Goal: Task Accomplishment & Management: Use online tool/utility

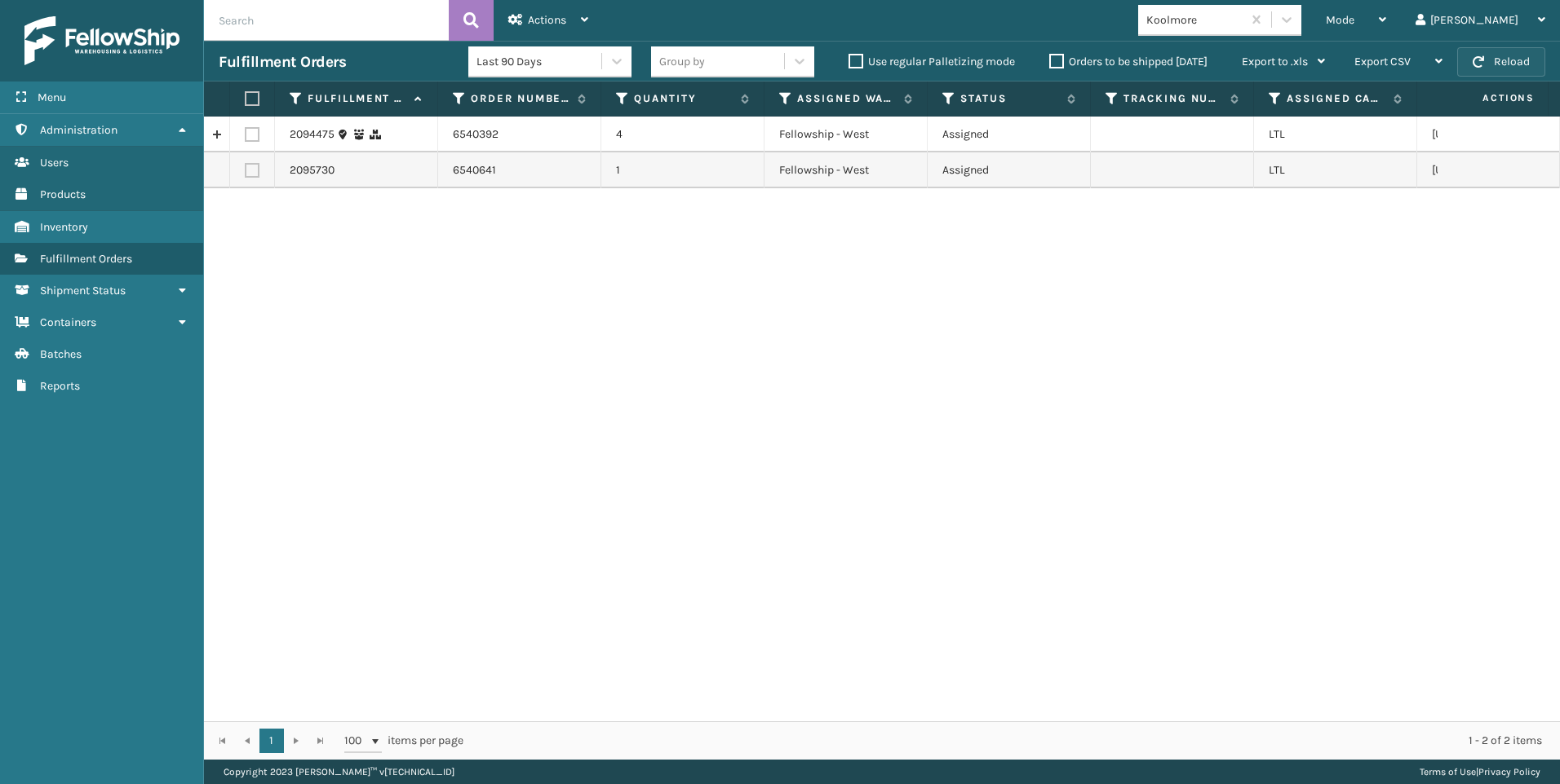
click at [1506, 69] on button "Reload" at bounding box center [1500, 62] width 88 height 30
click at [1514, 66] on button "Reload" at bounding box center [1500, 62] width 88 height 30
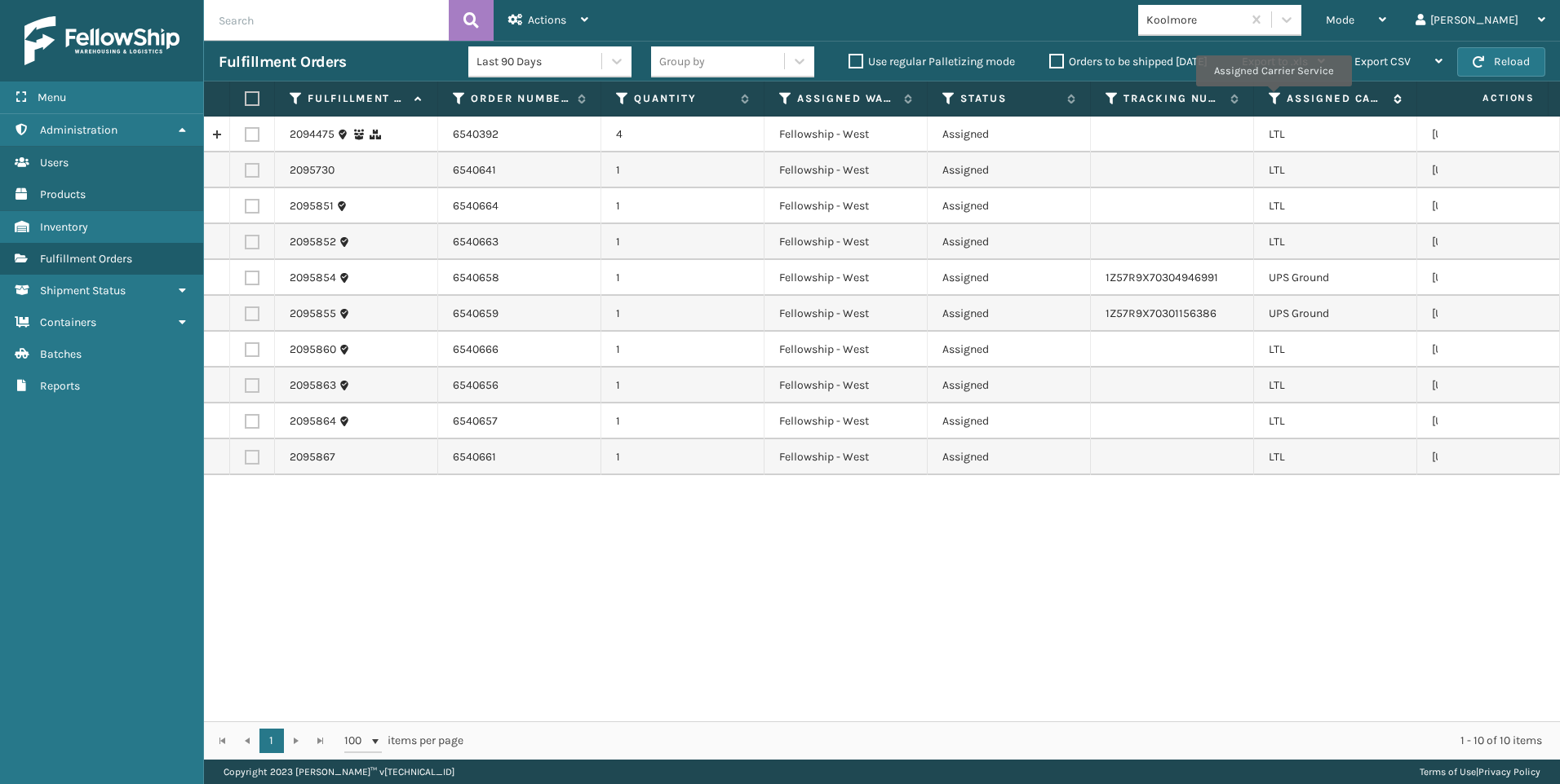
click at [1272, 98] on icon at bounding box center [1274, 98] width 13 height 15
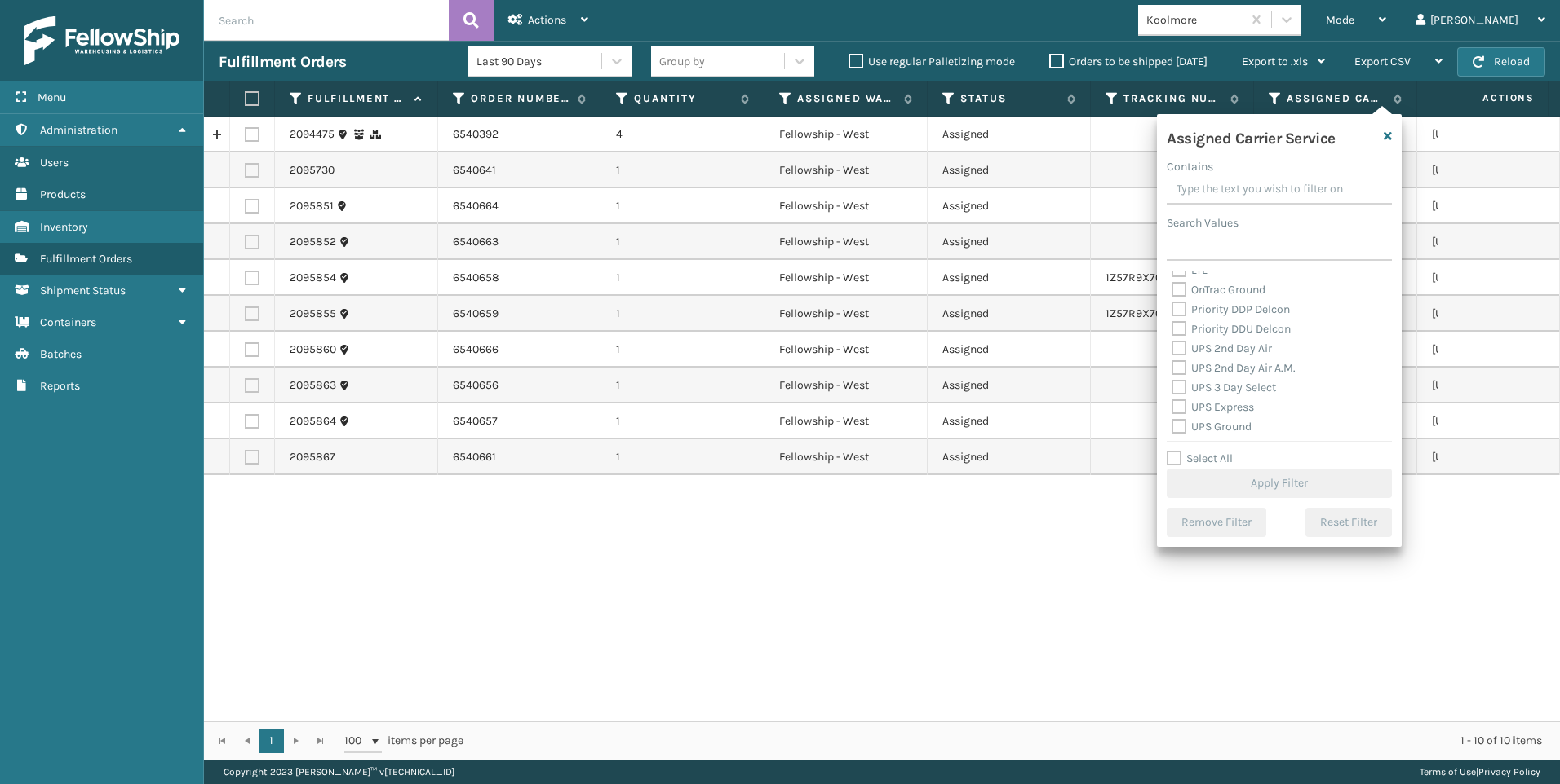
scroll to position [163, 0]
click at [1192, 352] on label "LTL" at bounding box center [1189, 352] width 36 height 14
click at [1173, 352] on input "LTL" at bounding box center [1172, 347] width 1 height 10
checkbox input "true"
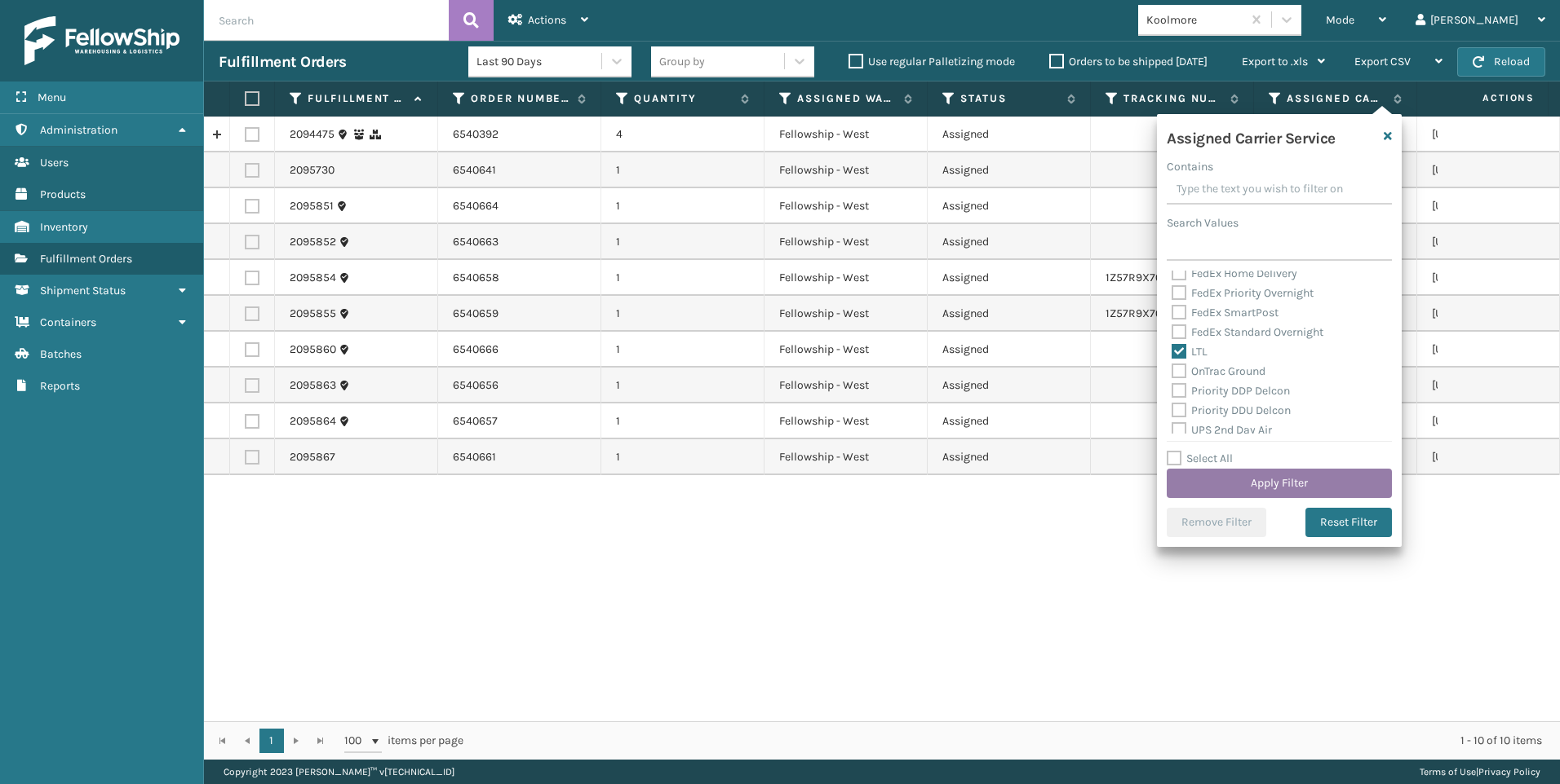
click at [1213, 486] on button "Apply Filter" at bounding box center [1279, 484] width 225 height 30
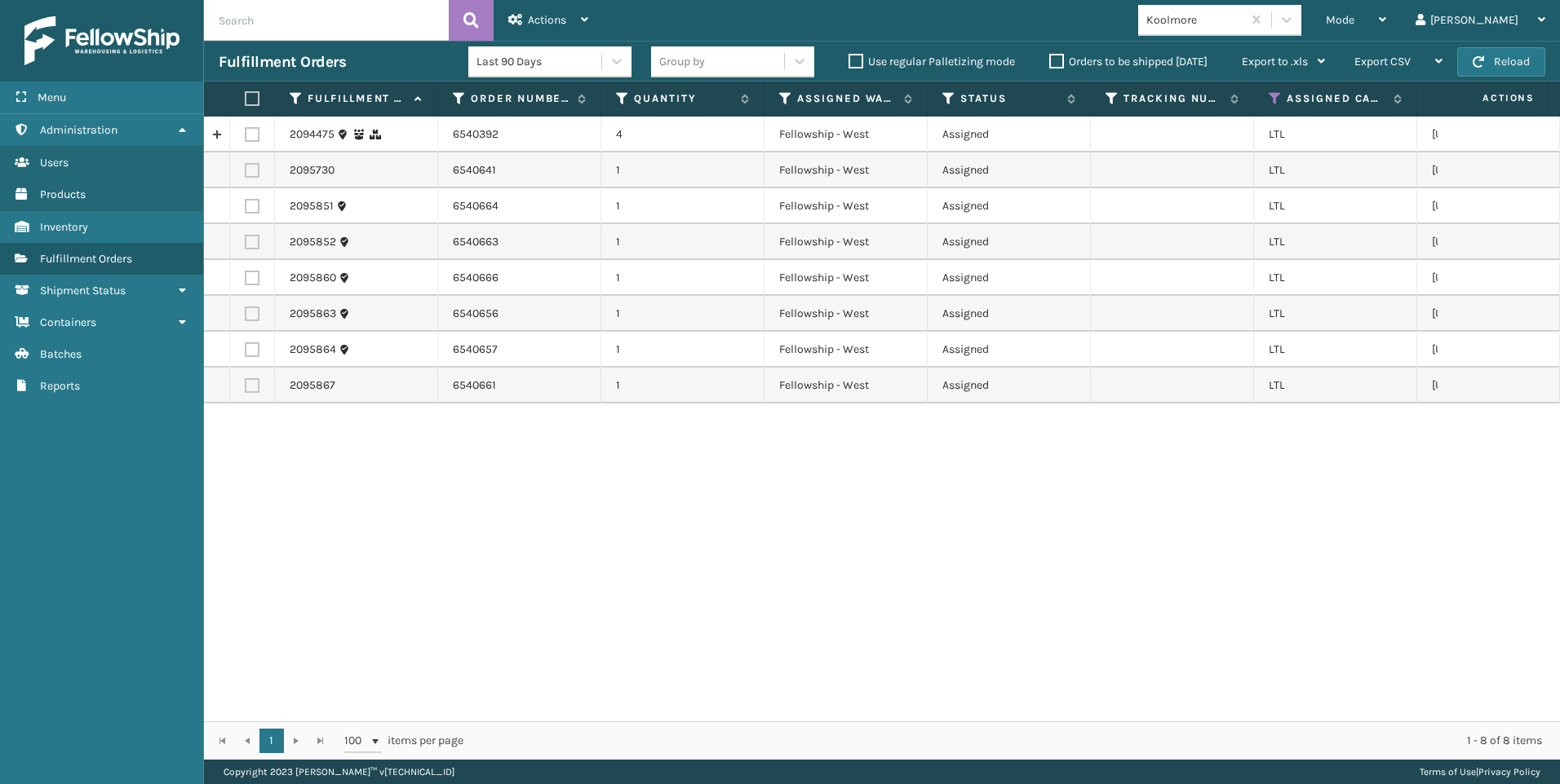
click at [254, 96] on label at bounding box center [249, 98] width 10 height 15
click at [246, 96] on input "checkbox" at bounding box center [245, 99] width 1 height 10
checkbox input "true"
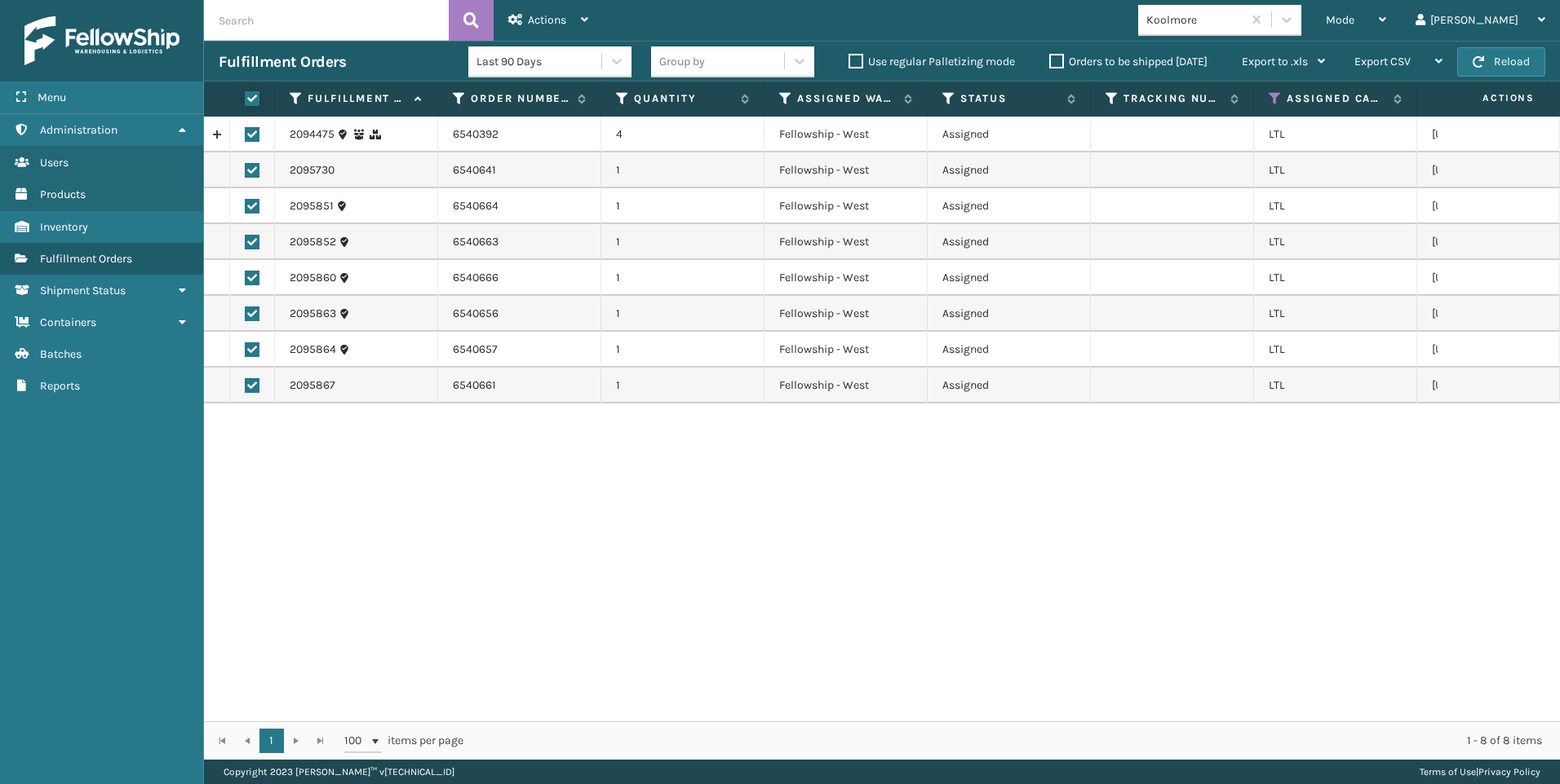
checkbox input "true"
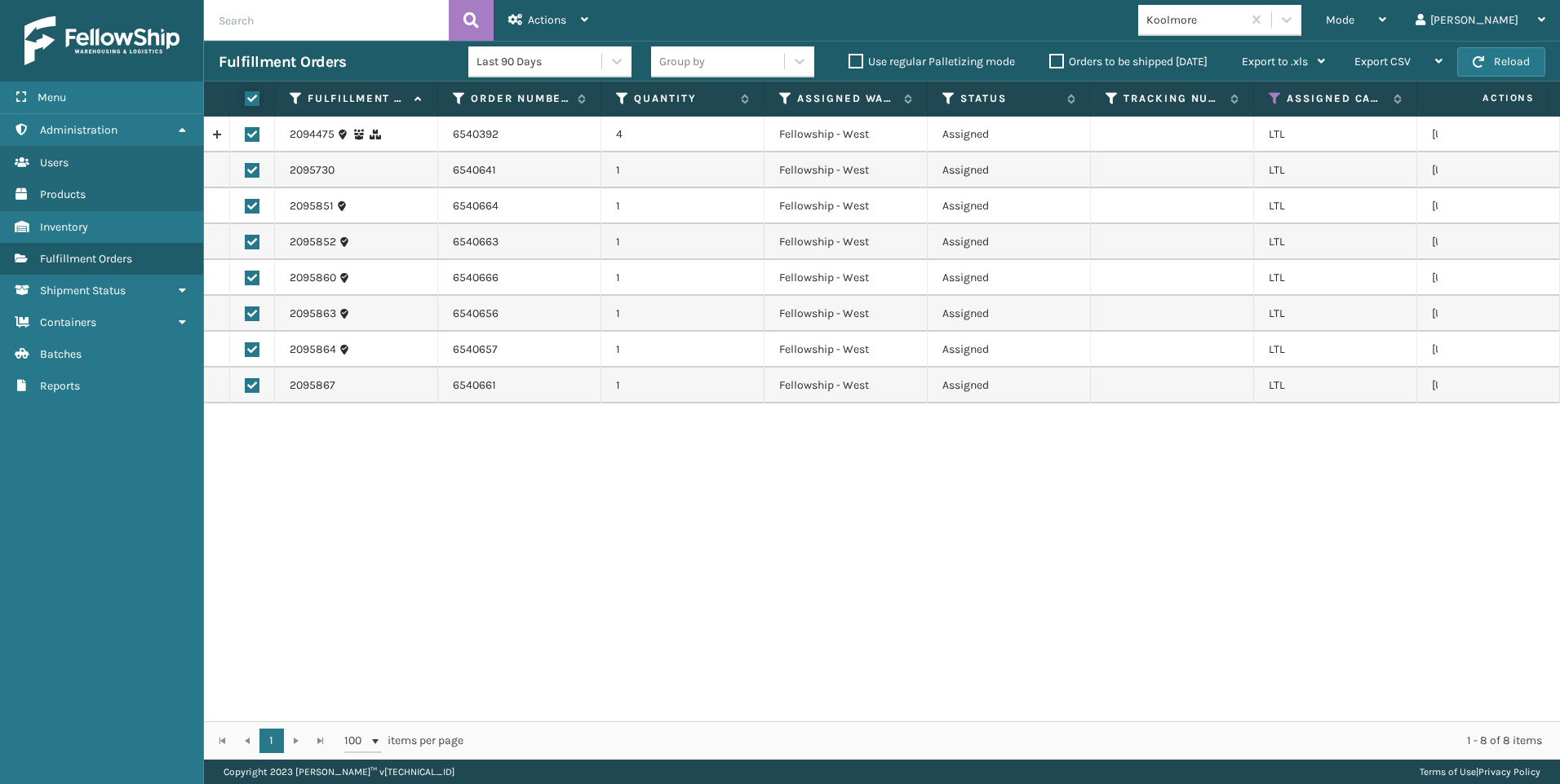
checkbox input "true"
click at [578, 21] on div "Actions" at bounding box center [548, 20] width 80 height 41
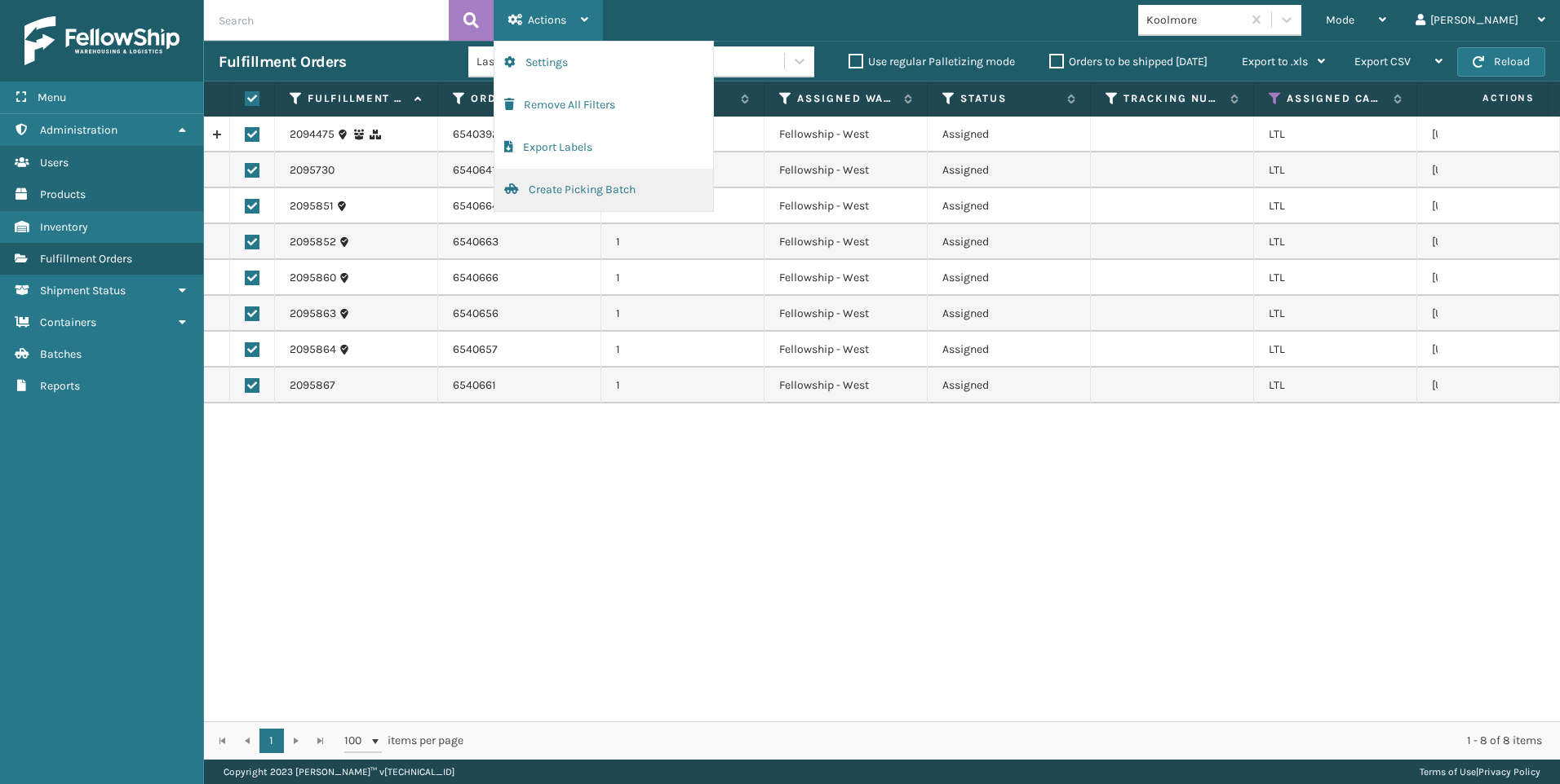
click at [564, 193] on button "Create Picking Batch" at bounding box center [604, 189] width 219 height 43
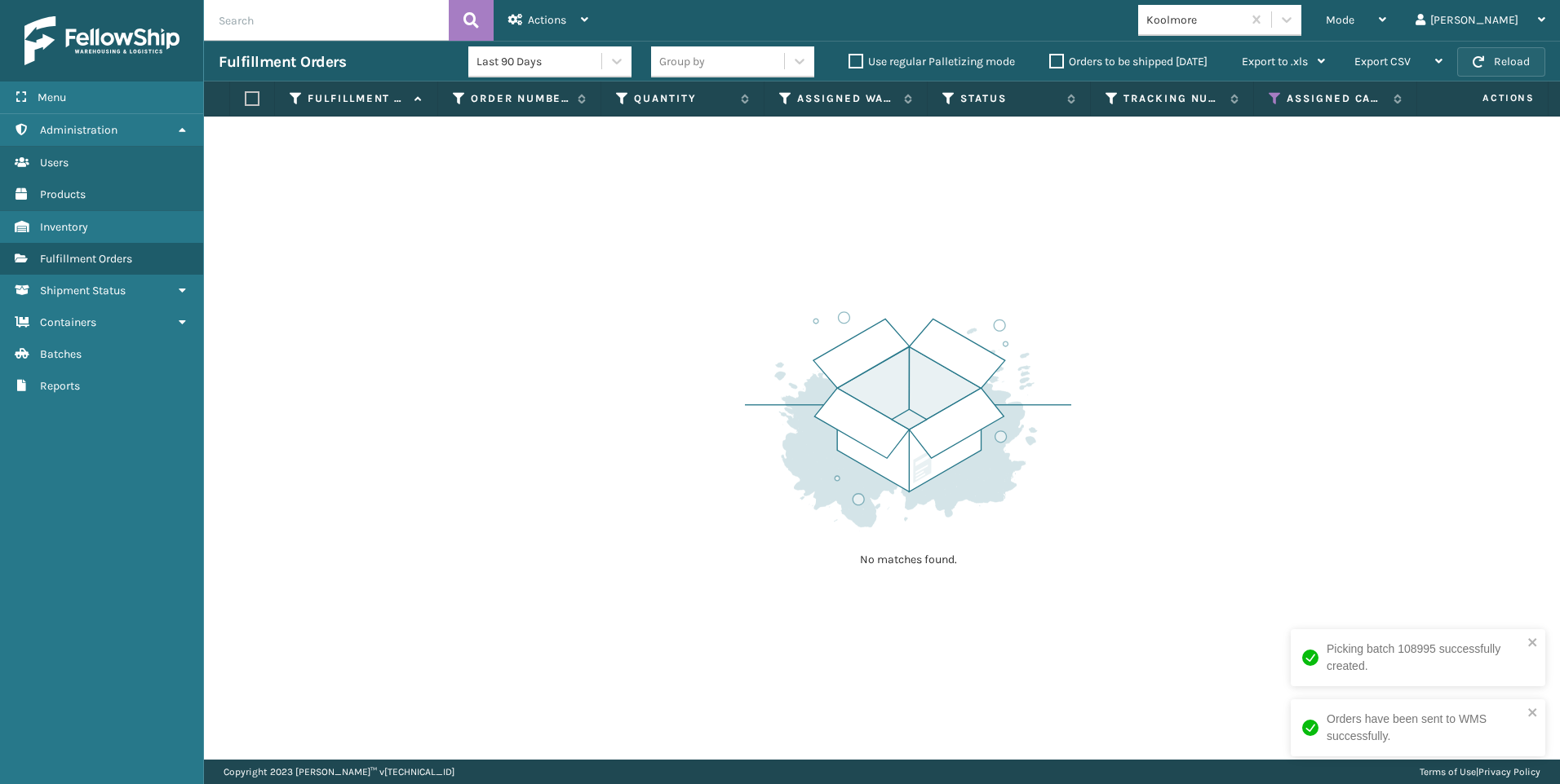
click at [1480, 65] on span "button" at bounding box center [1477, 62] width 11 height 11
click at [1386, 23] on div "Mode" at bounding box center [1355, 20] width 60 height 41
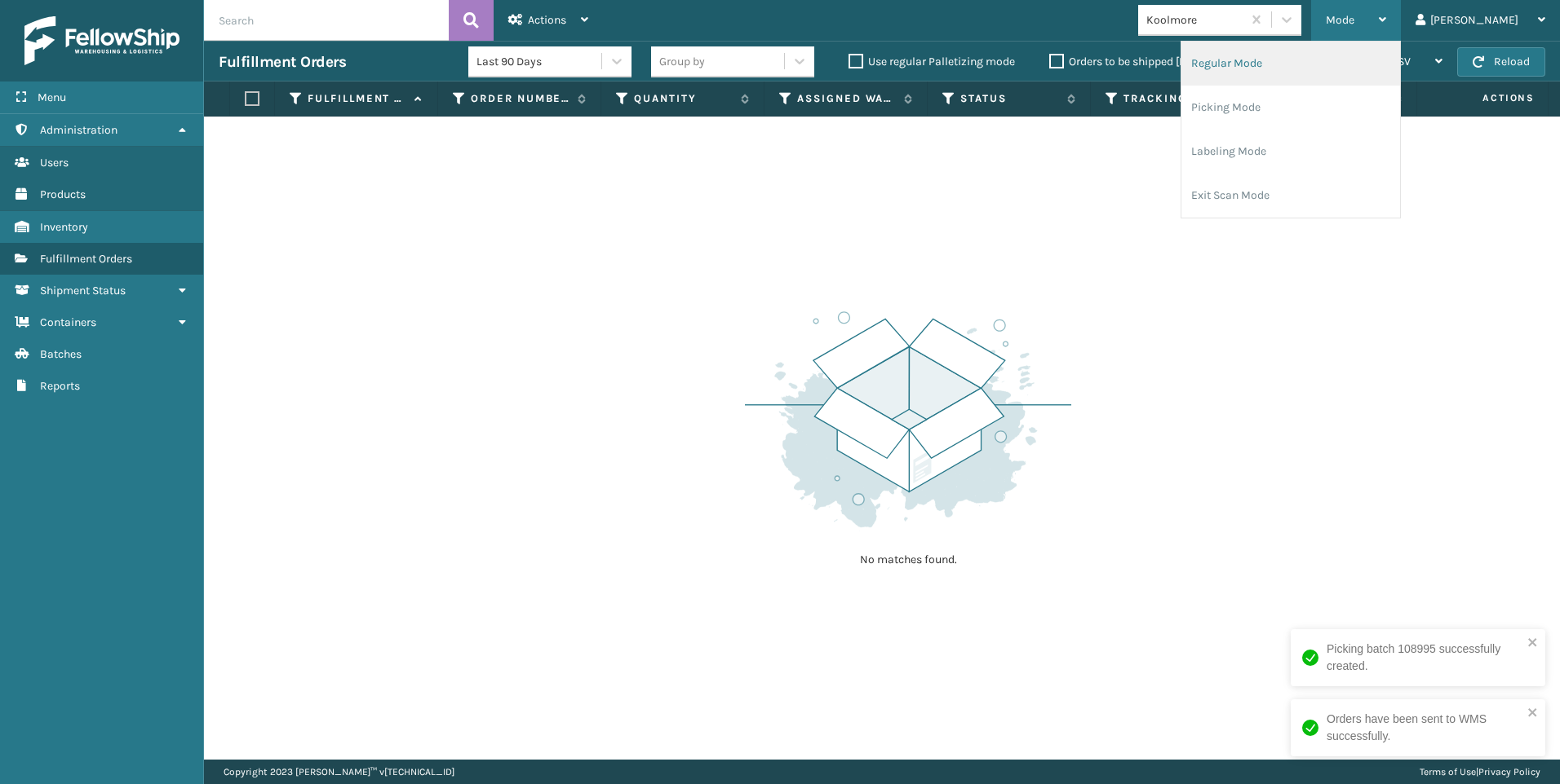
click at [1353, 50] on li "Regular Mode" at bounding box center [1291, 63] width 219 height 44
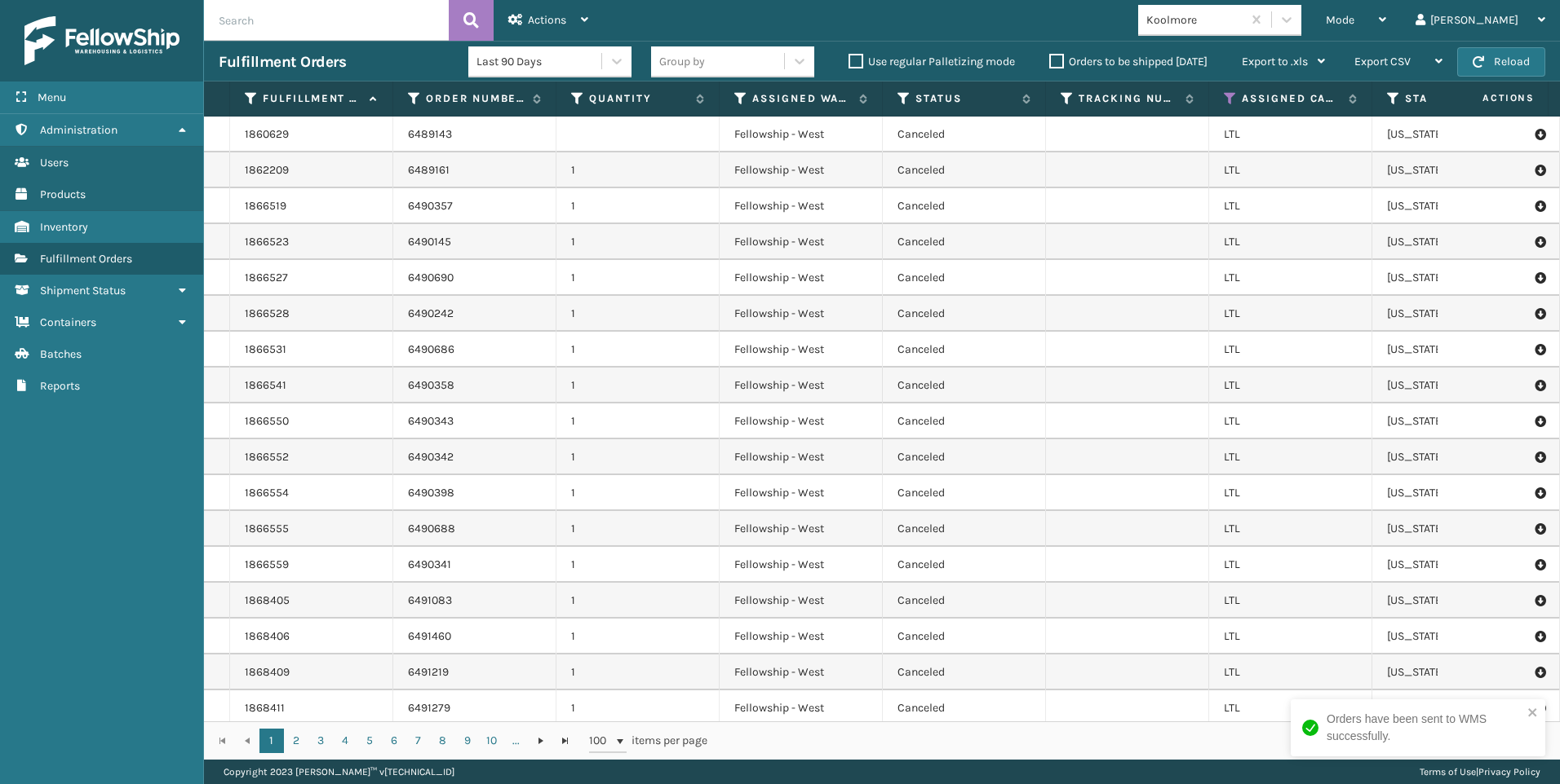
click at [367, 32] on input "text" at bounding box center [327, 20] width 245 height 41
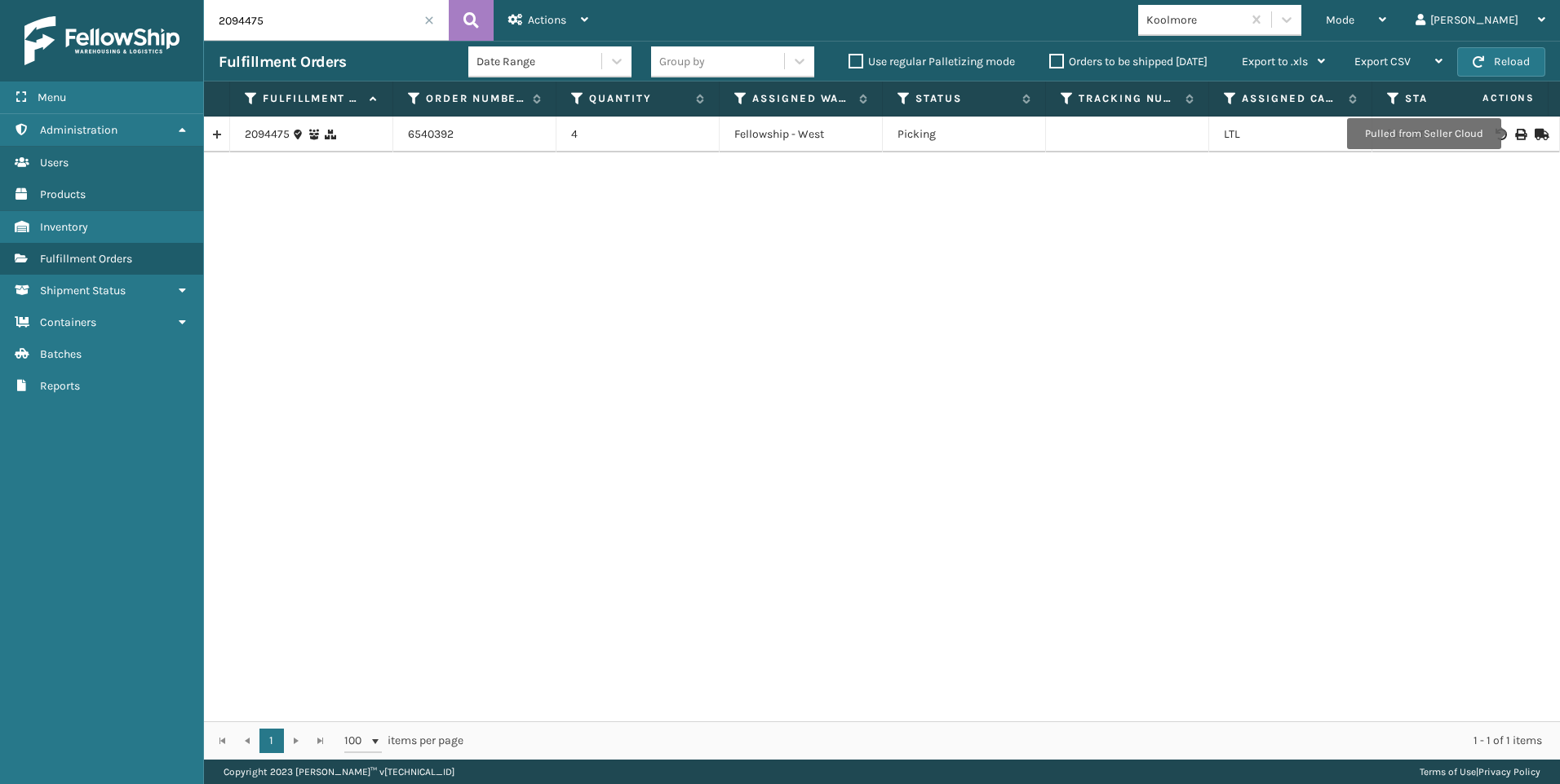
click at [1515, 134] on icon at bounding box center [1519, 134] width 10 height 11
drag, startPoint x: 310, startPoint y: 14, endPoint x: 37, endPoint y: 16, distance: 273.0
click at [49, 0] on div "Menu Administration Users Products Inventory Fulfillment Orders Shipment Status…" at bounding box center [780, 0] width 1560 height 0
click at [1515, 135] on icon at bounding box center [1519, 134] width 10 height 11
drag, startPoint x: 293, startPoint y: 23, endPoint x: 119, endPoint y: 20, distance: 174.0
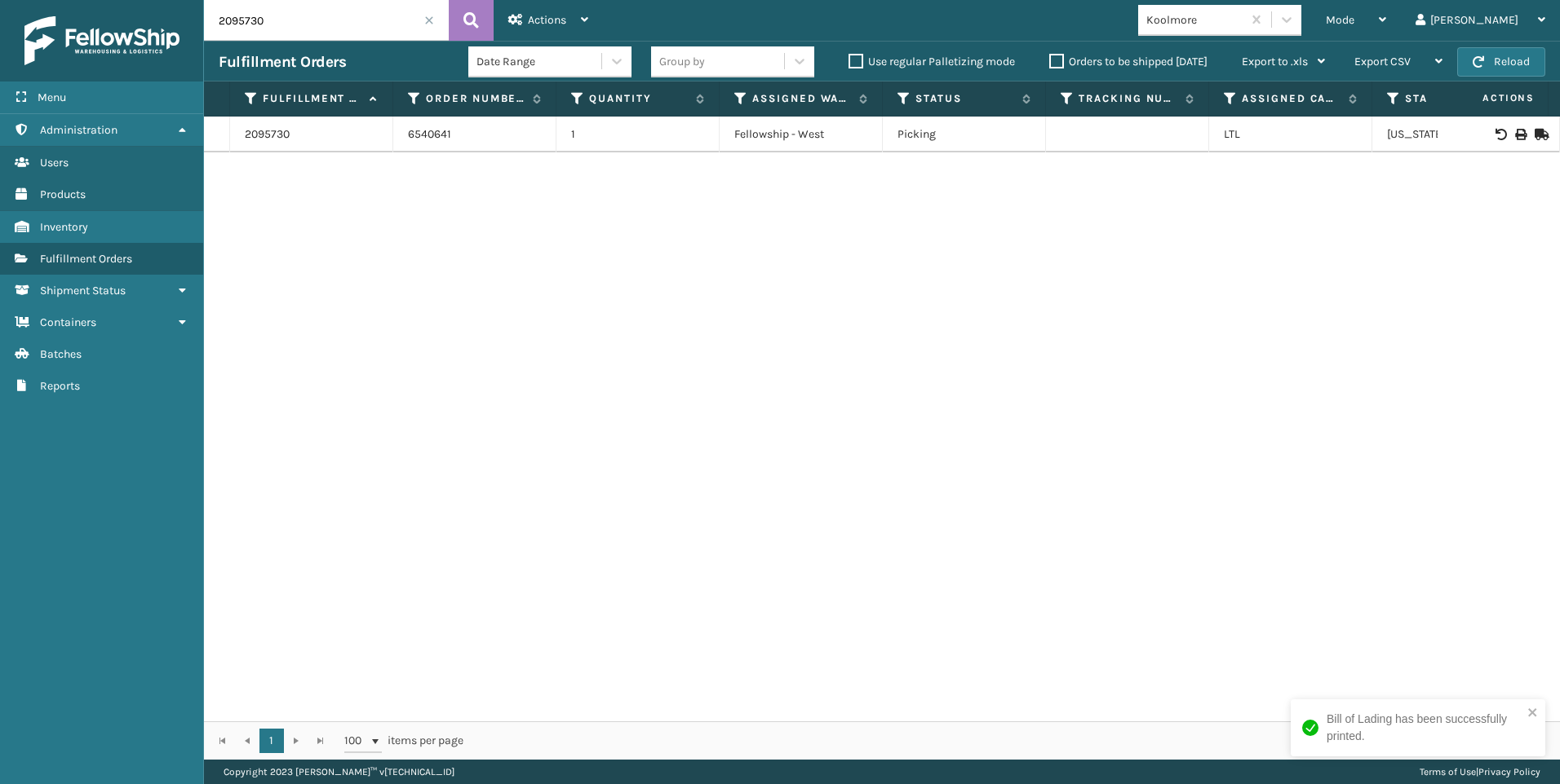
click at [154, 0] on div "Menu Administration Users Products Inventory Fulfillment Orders Shipment Status…" at bounding box center [780, 0] width 1560 height 0
click at [1515, 139] on icon at bounding box center [1519, 134] width 10 height 11
drag, startPoint x: 288, startPoint y: 24, endPoint x: 182, endPoint y: 28, distance: 106.1
click at [182, 0] on div "Menu Administration Users Products Inventory Fulfillment Orders Shipment Status…" at bounding box center [780, 0] width 1560 height 0
click at [1515, 134] on icon at bounding box center [1519, 134] width 10 height 11
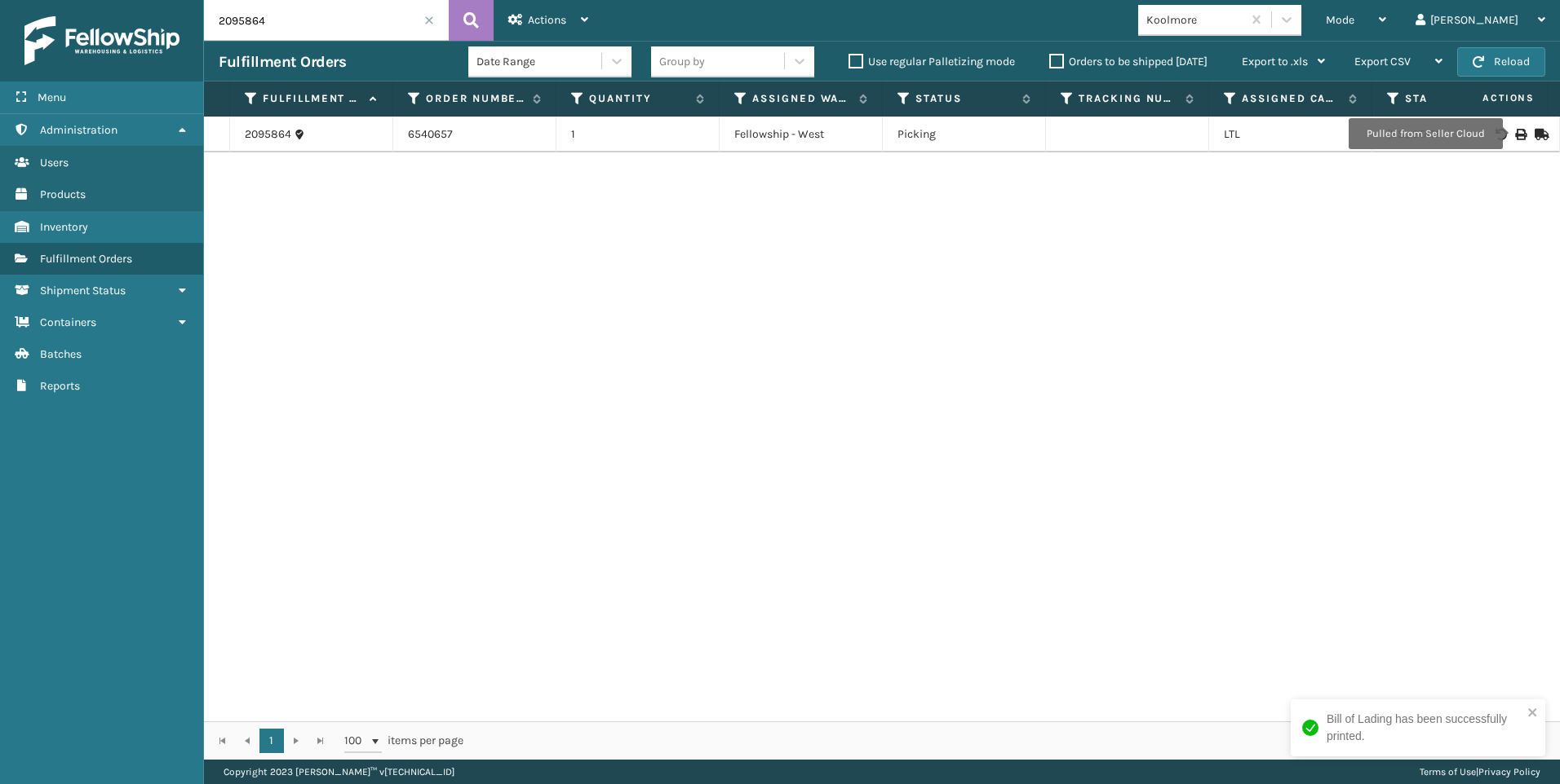
drag, startPoint x: 301, startPoint y: 20, endPoint x: 109, endPoint y: 19, distance: 192.0
click at [129, 0] on div "Menu Administration Users Products Inventory Fulfillment Orders Shipment Status…" at bounding box center [780, 0] width 1560 height 0
click at [470, 24] on icon at bounding box center [471, 20] width 16 height 24
click at [1516, 135] on div at bounding box center [1498, 134] width 92 height 11
click at [1515, 133] on icon at bounding box center [1519, 134] width 10 height 11
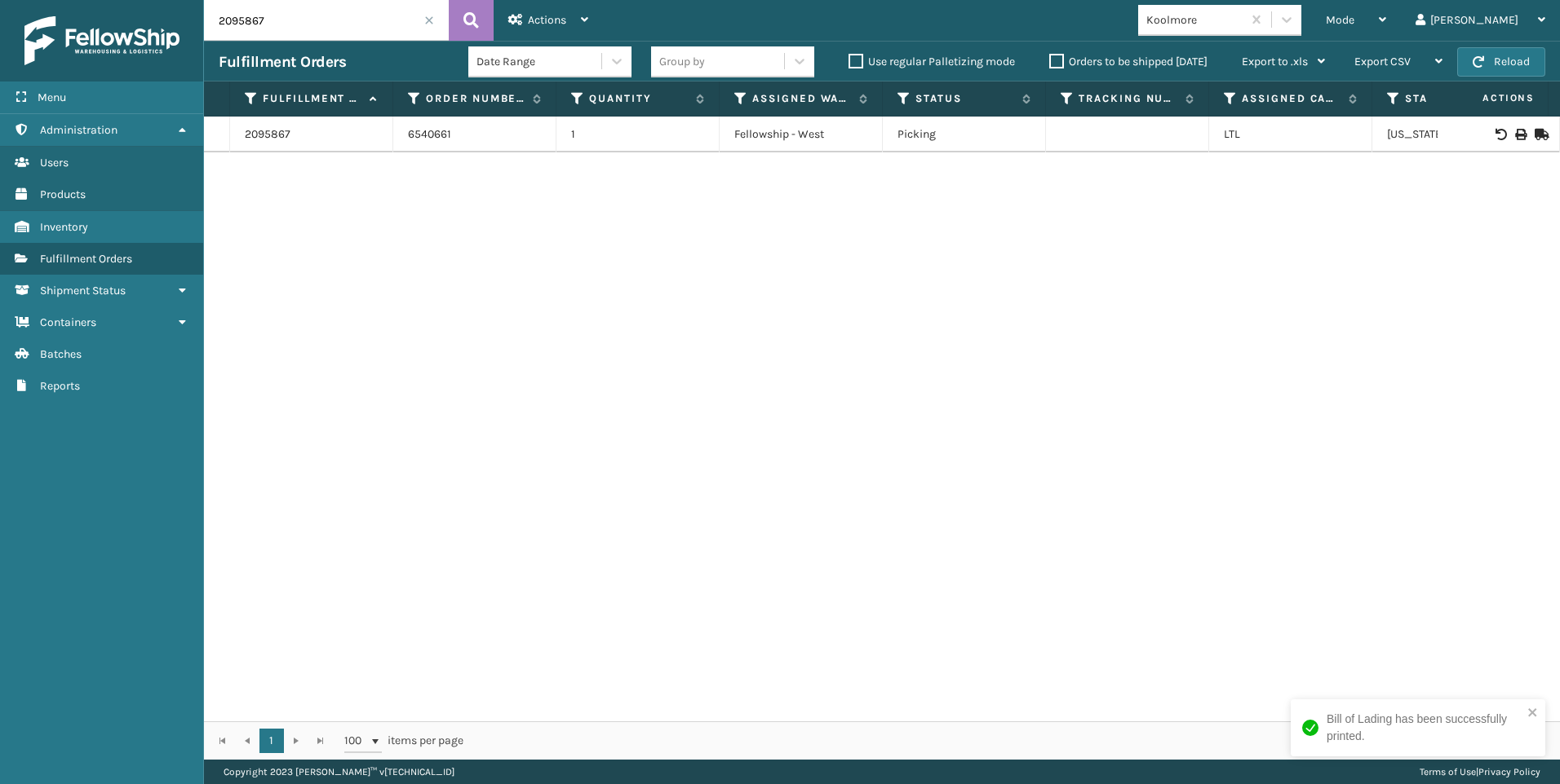
drag, startPoint x: 280, startPoint y: 20, endPoint x: 60, endPoint y: 37, distance: 220.7
click at [126, 0] on div "Menu Administration Users Products Inventory Fulfillment Orders Shipment Status…" at bounding box center [780, 0] width 1560 height 0
click at [1515, 133] on icon at bounding box center [1519, 134] width 10 height 11
drag, startPoint x: 314, startPoint y: 21, endPoint x: 112, endPoint y: 14, distance: 202.1
click at [141, 0] on div "Menu Administration Users Products Inventory Fulfillment Orders Shipment Status…" at bounding box center [780, 0] width 1560 height 0
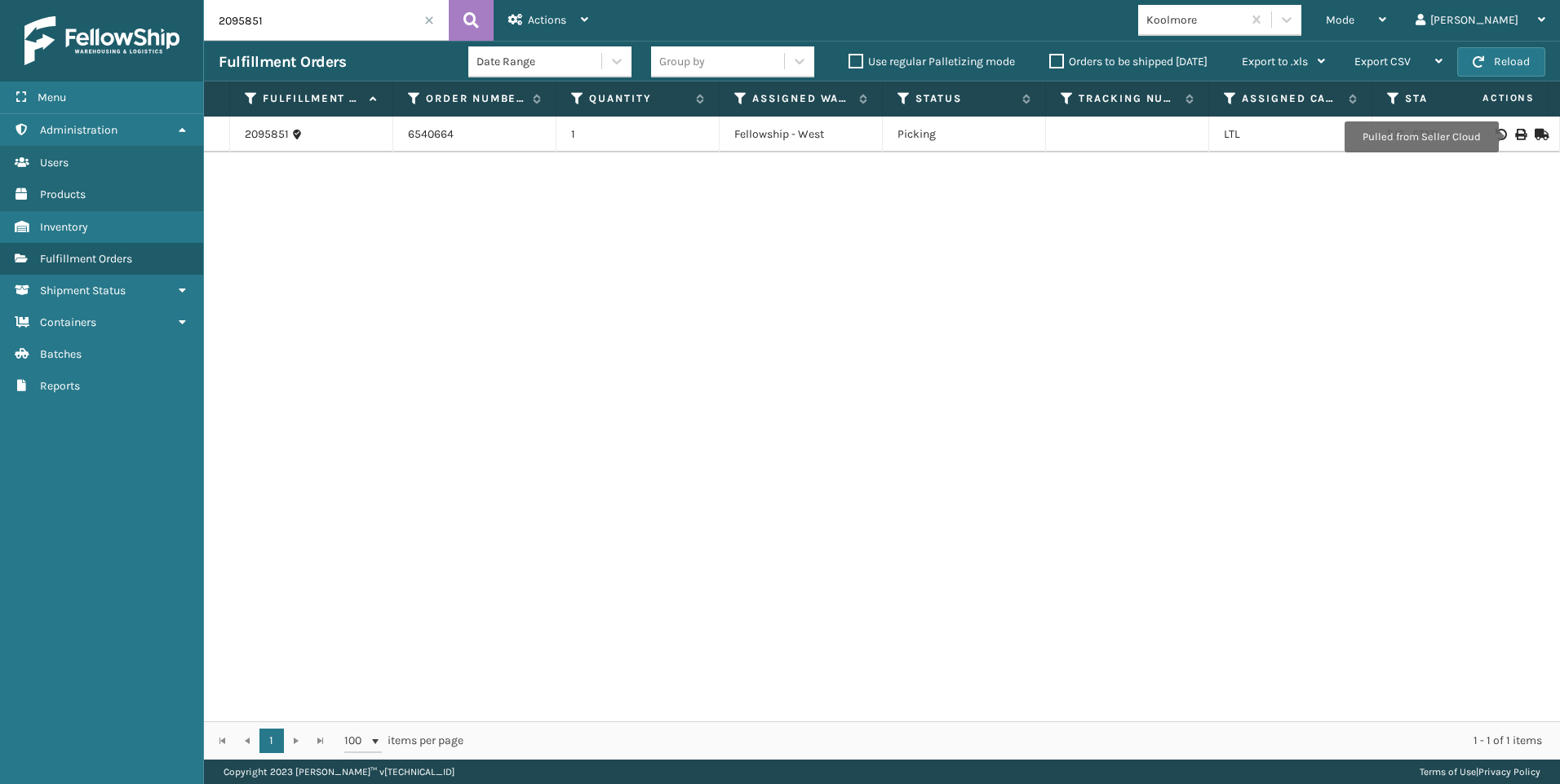
click at [1515, 135] on icon at bounding box center [1519, 134] width 10 height 11
drag, startPoint x: 274, startPoint y: 23, endPoint x: 203, endPoint y: 20, distance: 71.1
click at [231, 22] on input "2095851" at bounding box center [327, 20] width 245 height 41
type input "2"
type input "2095860"
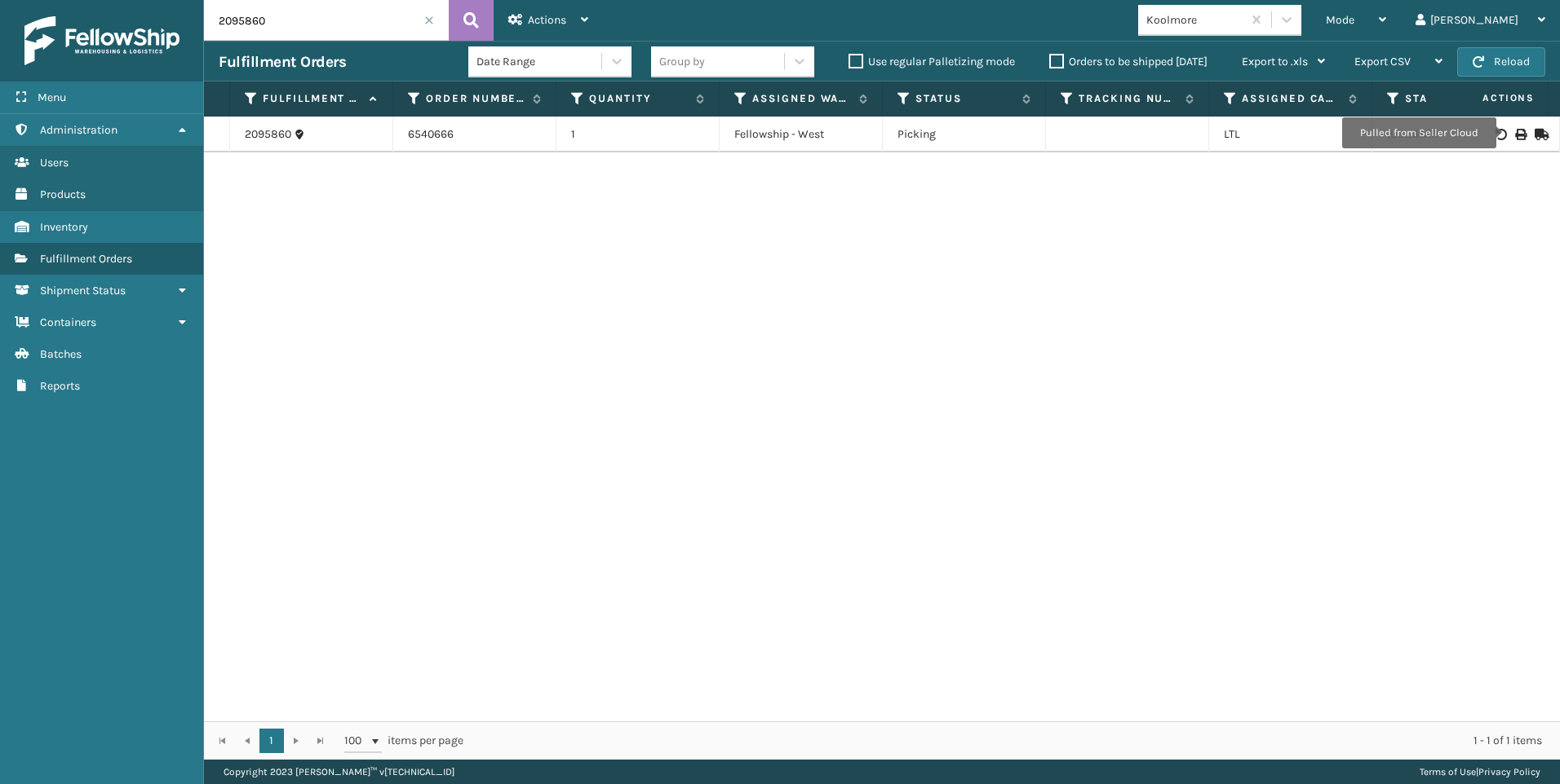
click at [1515, 134] on icon at bounding box center [1519, 134] width 10 height 11
drag, startPoint x: 366, startPoint y: 581, endPoint x: 409, endPoint y: 142, distance: 441.1
click at [366, 571] on div "2095860 6540666 1 Fellowship - West Picking LTL [US_STATE]" at bounding box center [882, 418] width 1356 height 605
click at [429, 21] on span at bounding box center [428, 20] width 10 height 10
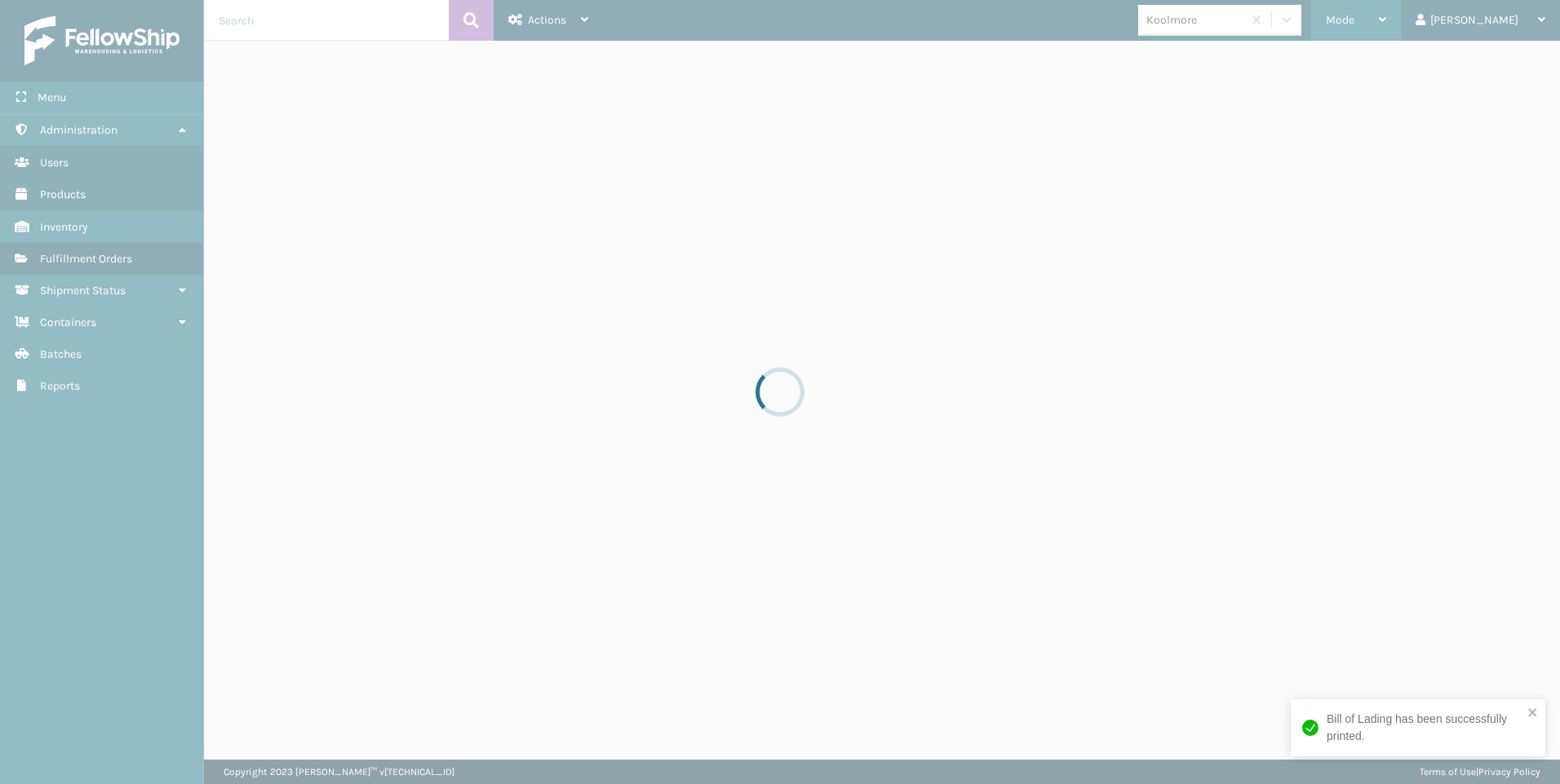
click at [1386, 23] on div "Mode" at bounding box center [1355, 20] width 60 height 41
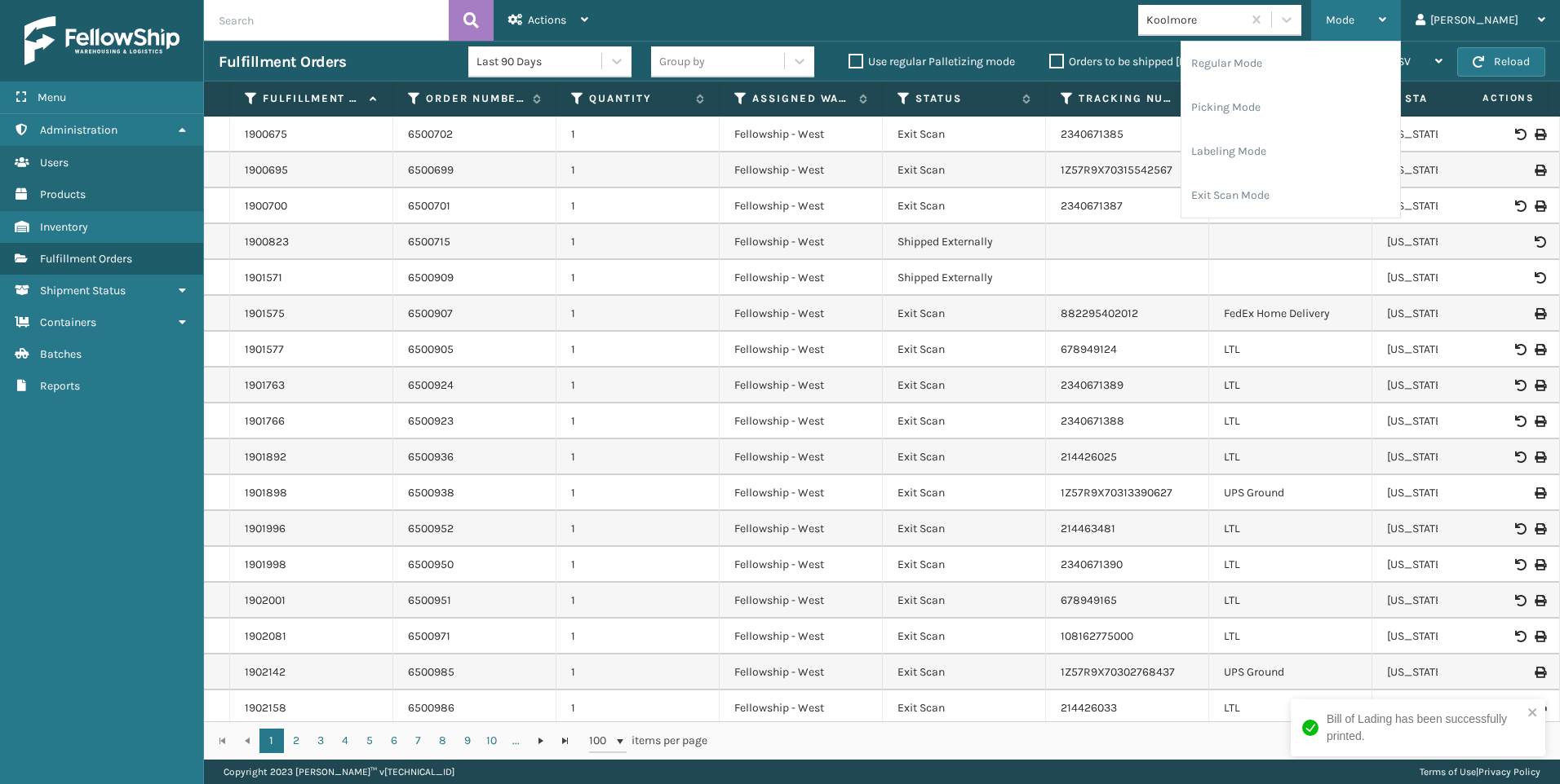
click at [1354, 22] on span "Mode" at bounding box center [1339, 20] width 29 height 14
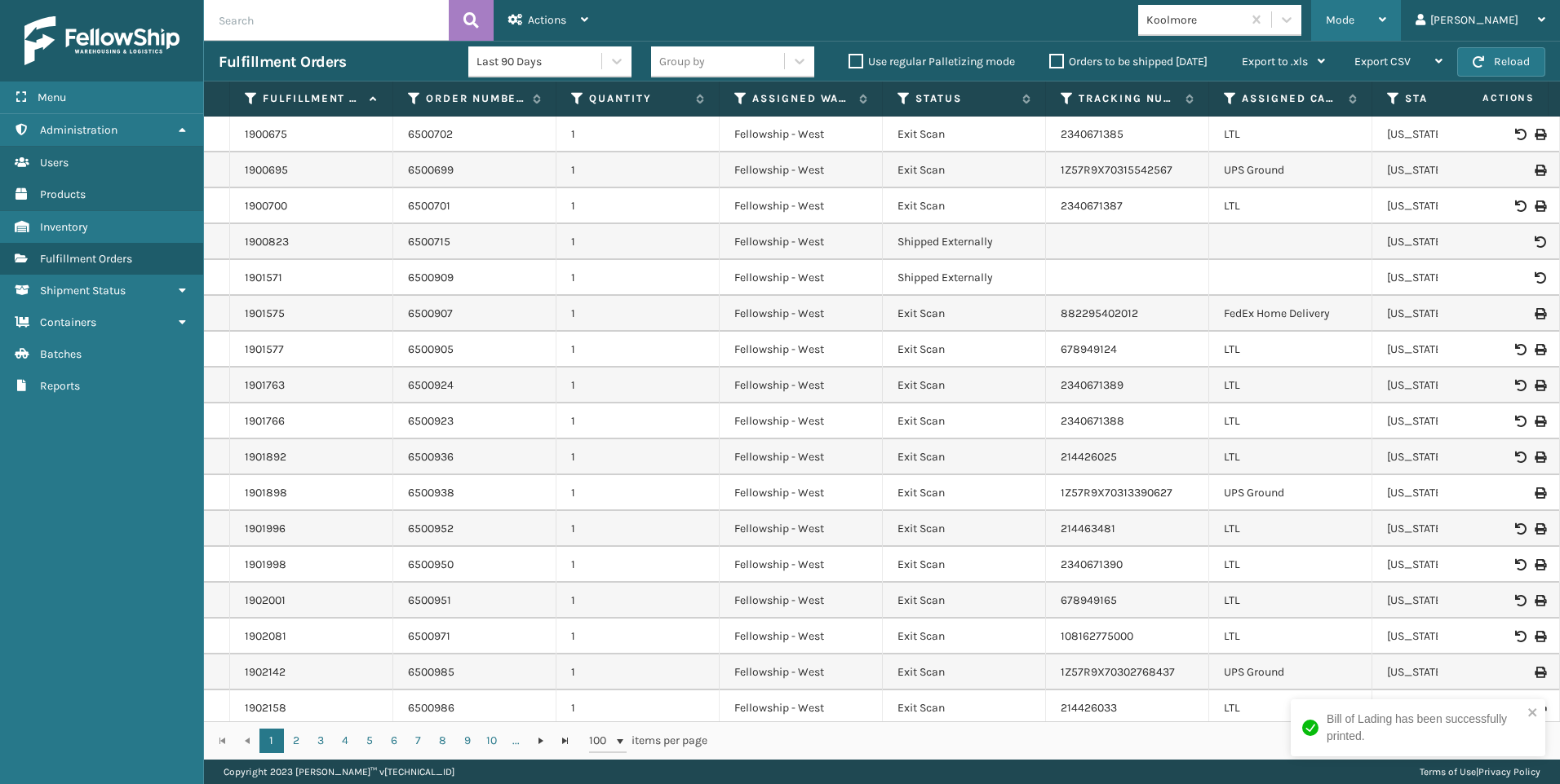
click at [1386, 7] on div "Mode" at bounding box center [1355, 20] width 60 height 41
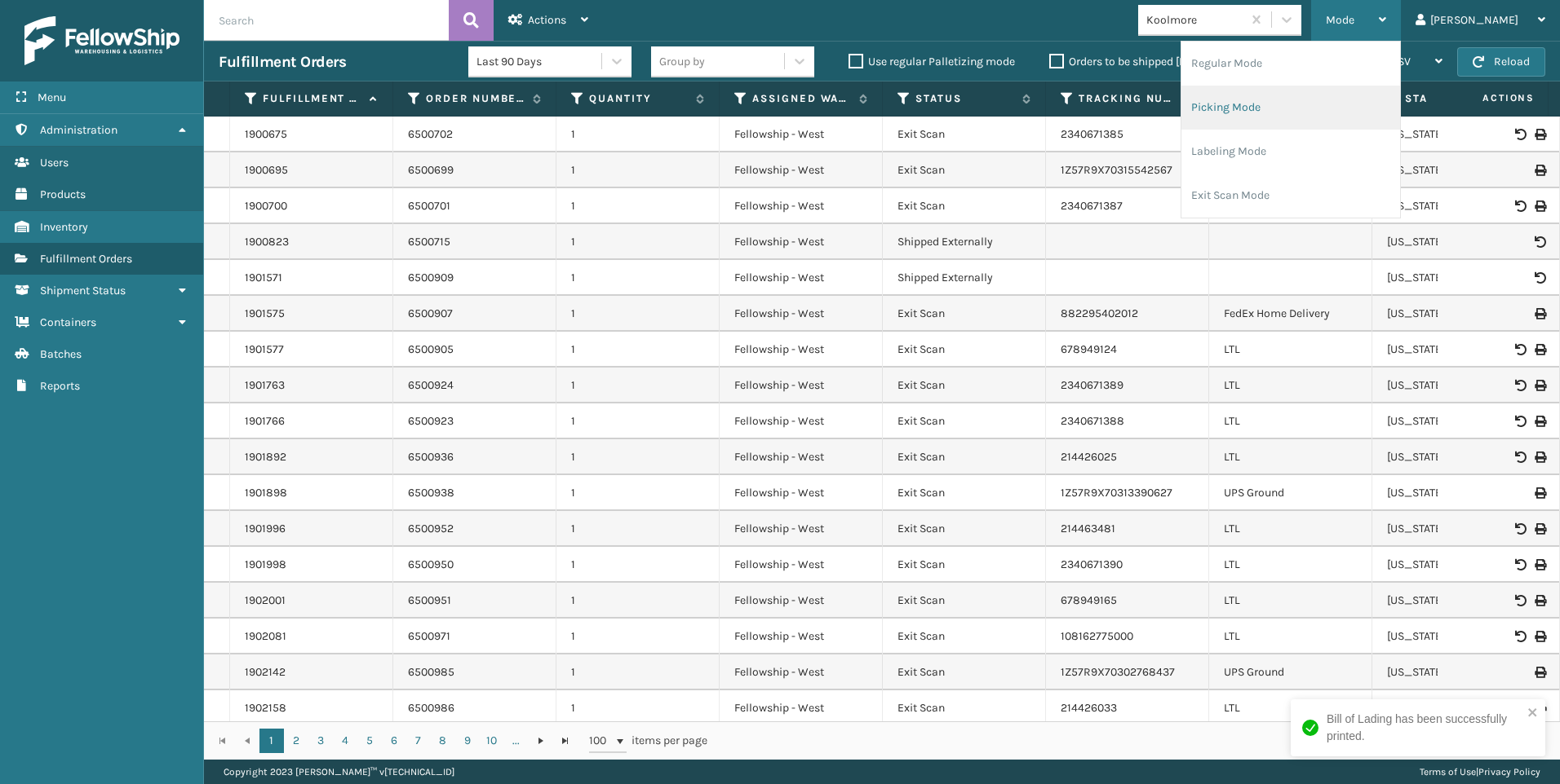
click at [1336, 113] on li "Picking Mode" at bounding box center [1291, 108] width 219 height 44
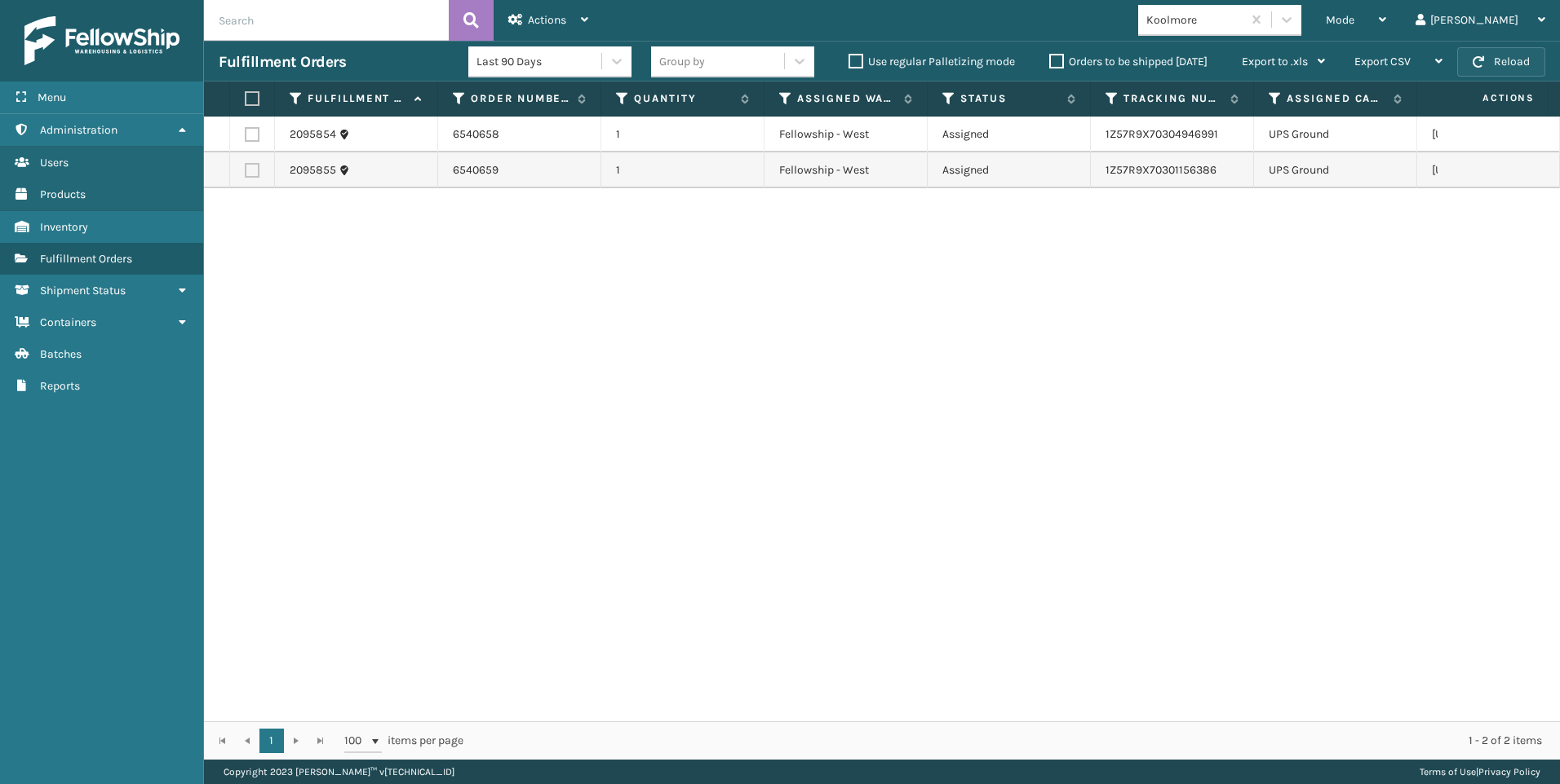
click at [1493, 50] on button "Reload" at bounding box center [1500, 62] width 88 height 30
click at [1508, 62] on button "Reload" at bounding box center [1500, 62] width 88 height 30
click at [1524, 51] on button "Reload" at bounding box center [1500, 62] width 88 height 30
click at [1480, 58] on span "button" at bounding box center [1477, 62] width 11 height 11
click at [1494, 63] on button "Reload" at bounding box center [1500, 62] width 88 height 30
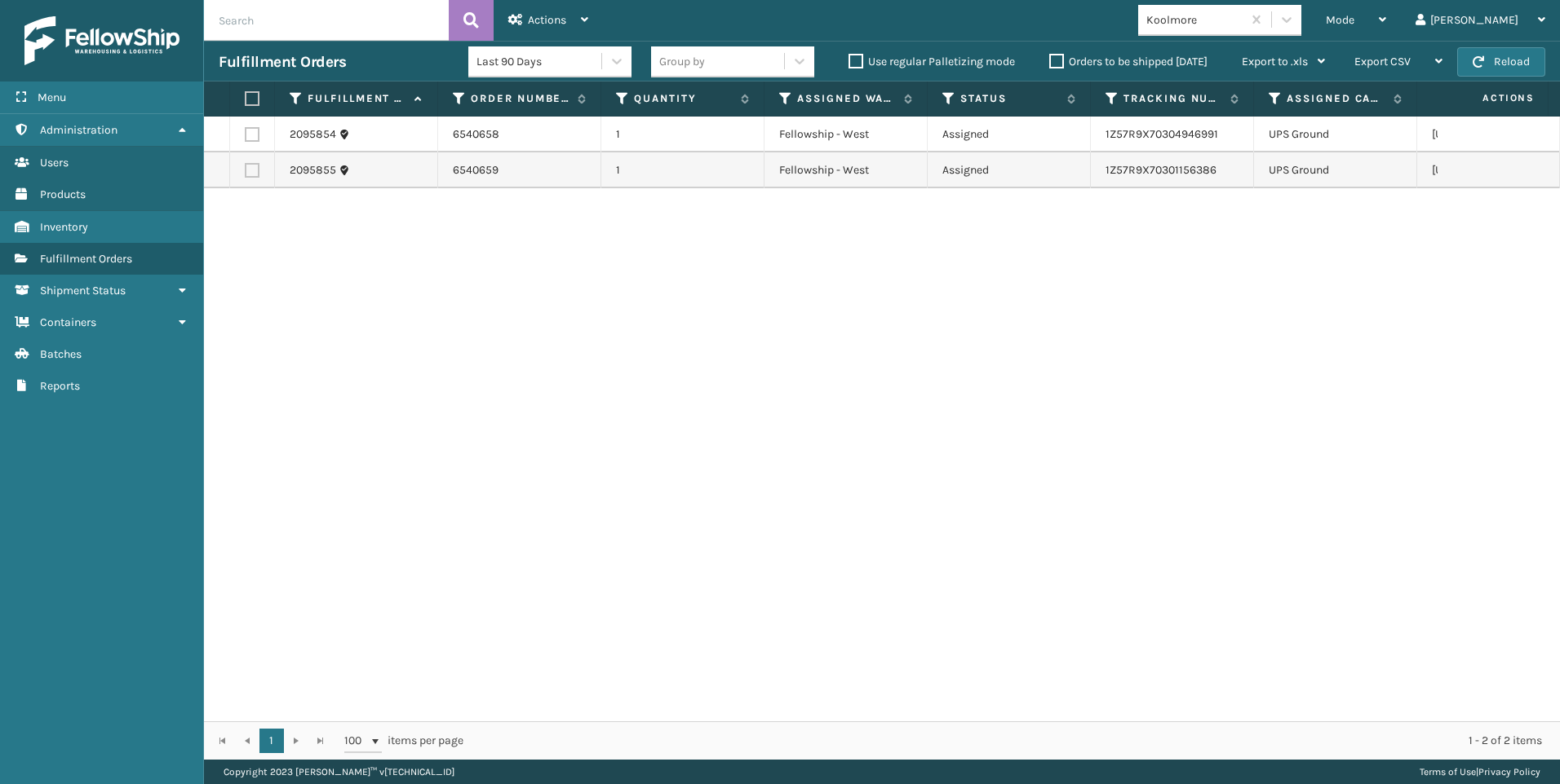
click at [1494, 63] on button "Reload" at bounding box center [1500, 62] width 88 height 30
click at [1512, 74] on button "Reload" at bounding box center [1500, 62] width 88 height 30
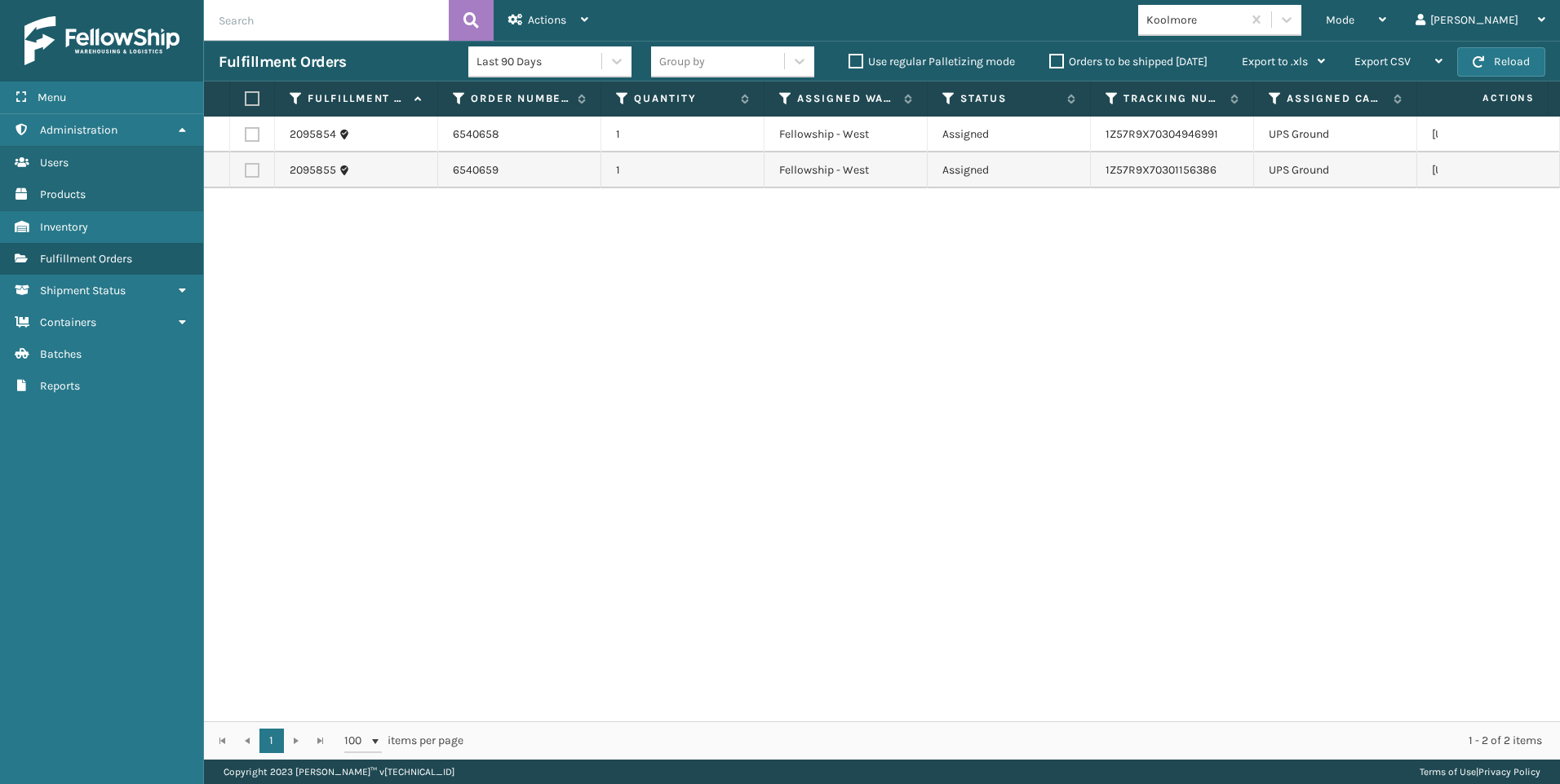
click at [1512, 74] on button "Reload" at bounding box center [1500, 62] width 88 height 30
click at [1514, 74] on button "Reload" at bounding box center [1500, 62] width 88 height 30
click at [1532, 52] on button "Reload" at bounding box center [1500, 62] width 88 height 30
click at [1517, 63] on button "Reload" at bounding box center [1500, 62] width 88 height 30
click at [1241, 29] on div "Koolmore" at bounding box center [1189, 20] width 103 height 27
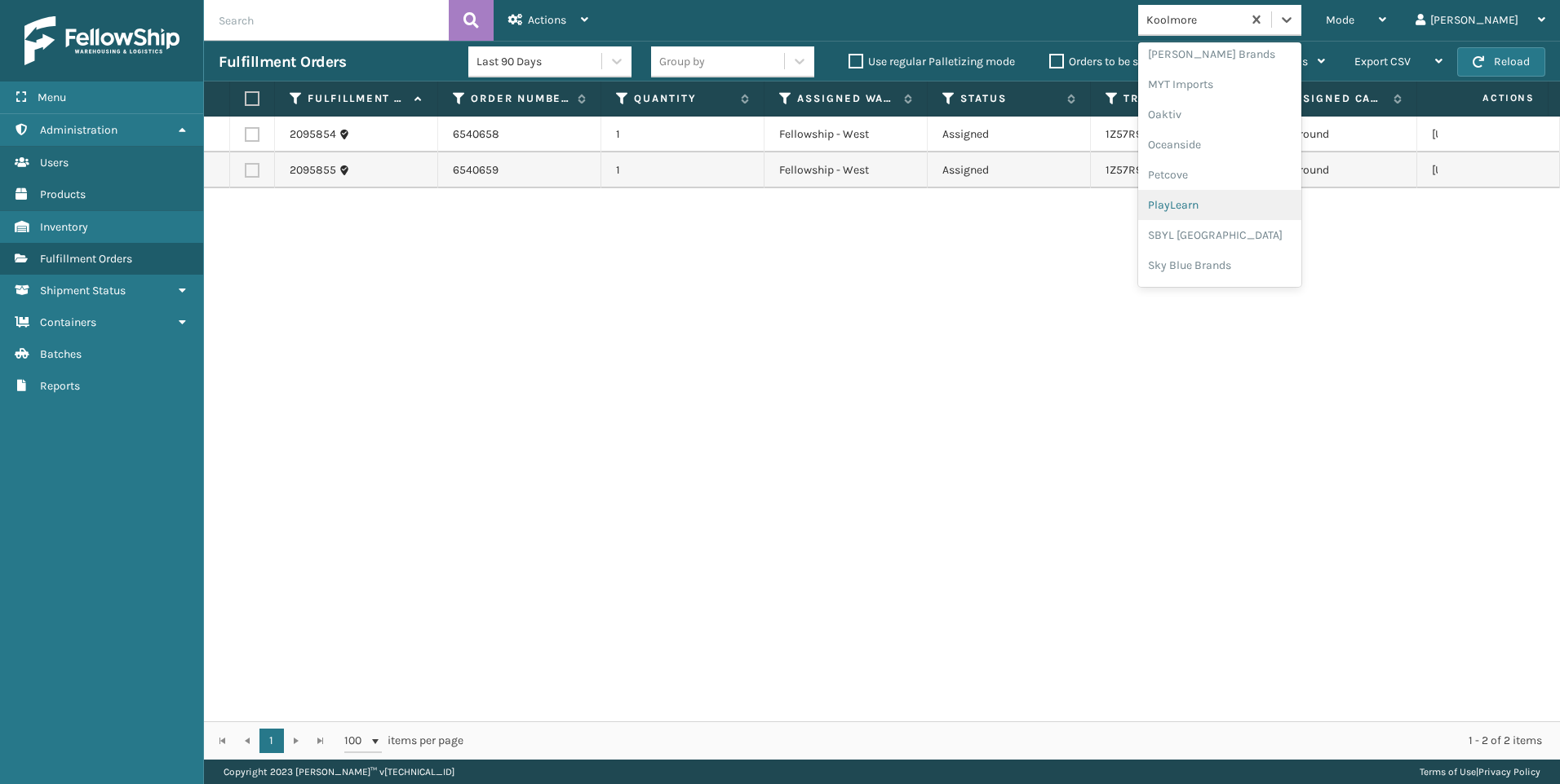
scroll to position [818, 0]
click at [1260, 244] on div "SleepGeekz" at bounding box center [1220, 238] width 163 height 30
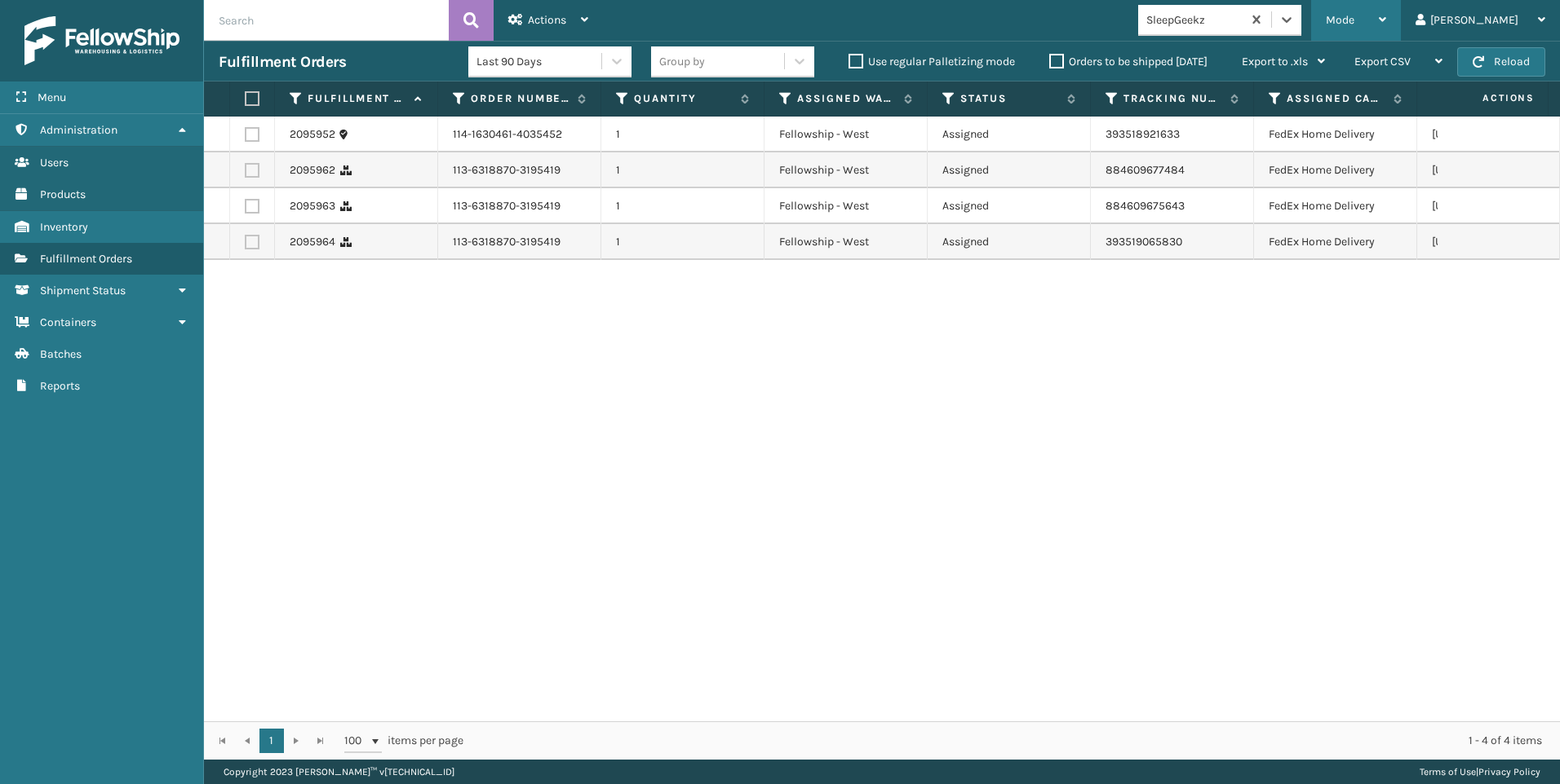
click at [1354, 20] on span "Mode" at bounding box center [1339, 20] width 29 height 14
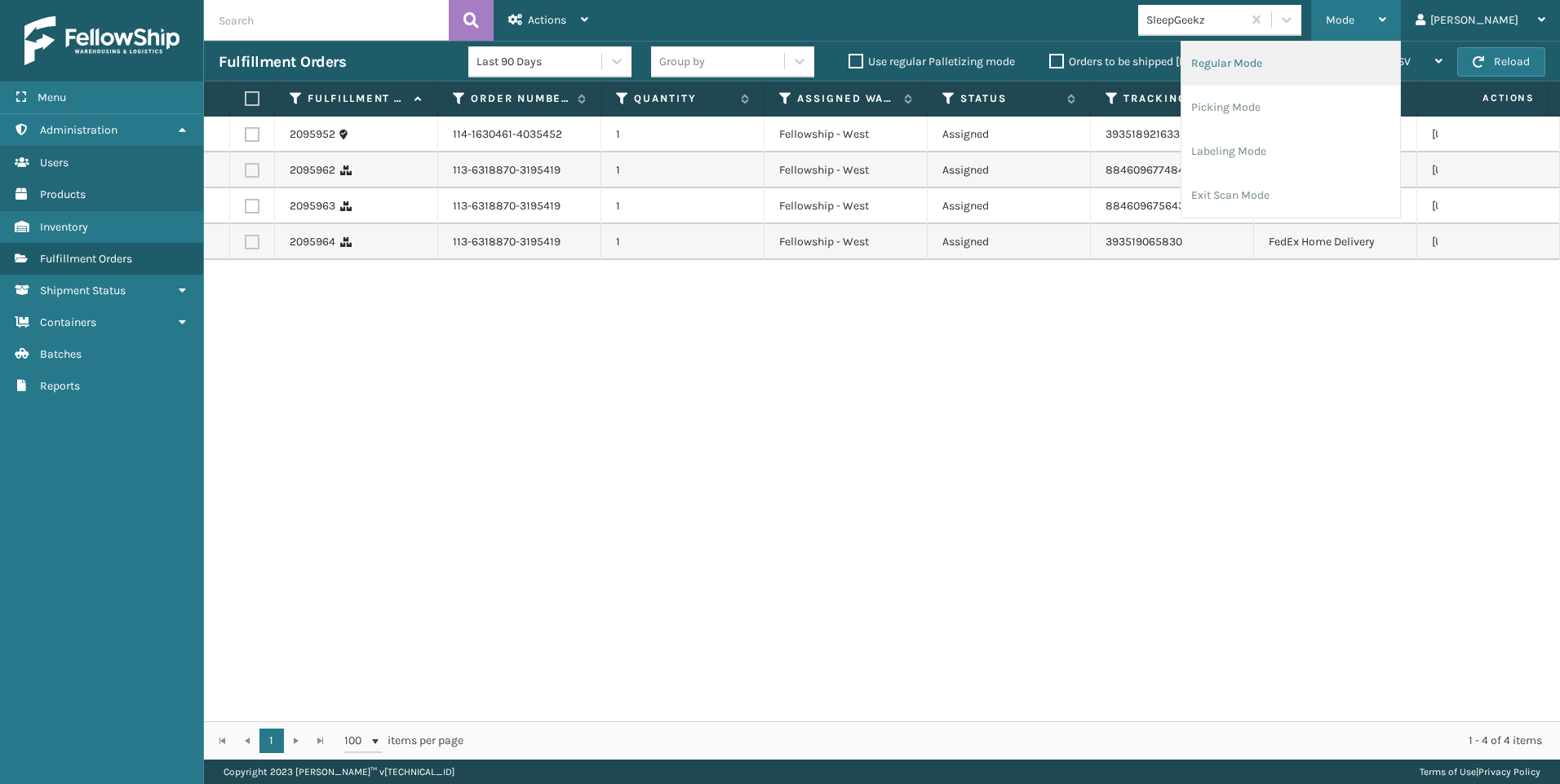
click at [1370, 53] on li "Regular Mode" at bounding box center [1291, 63] width 219 height 44
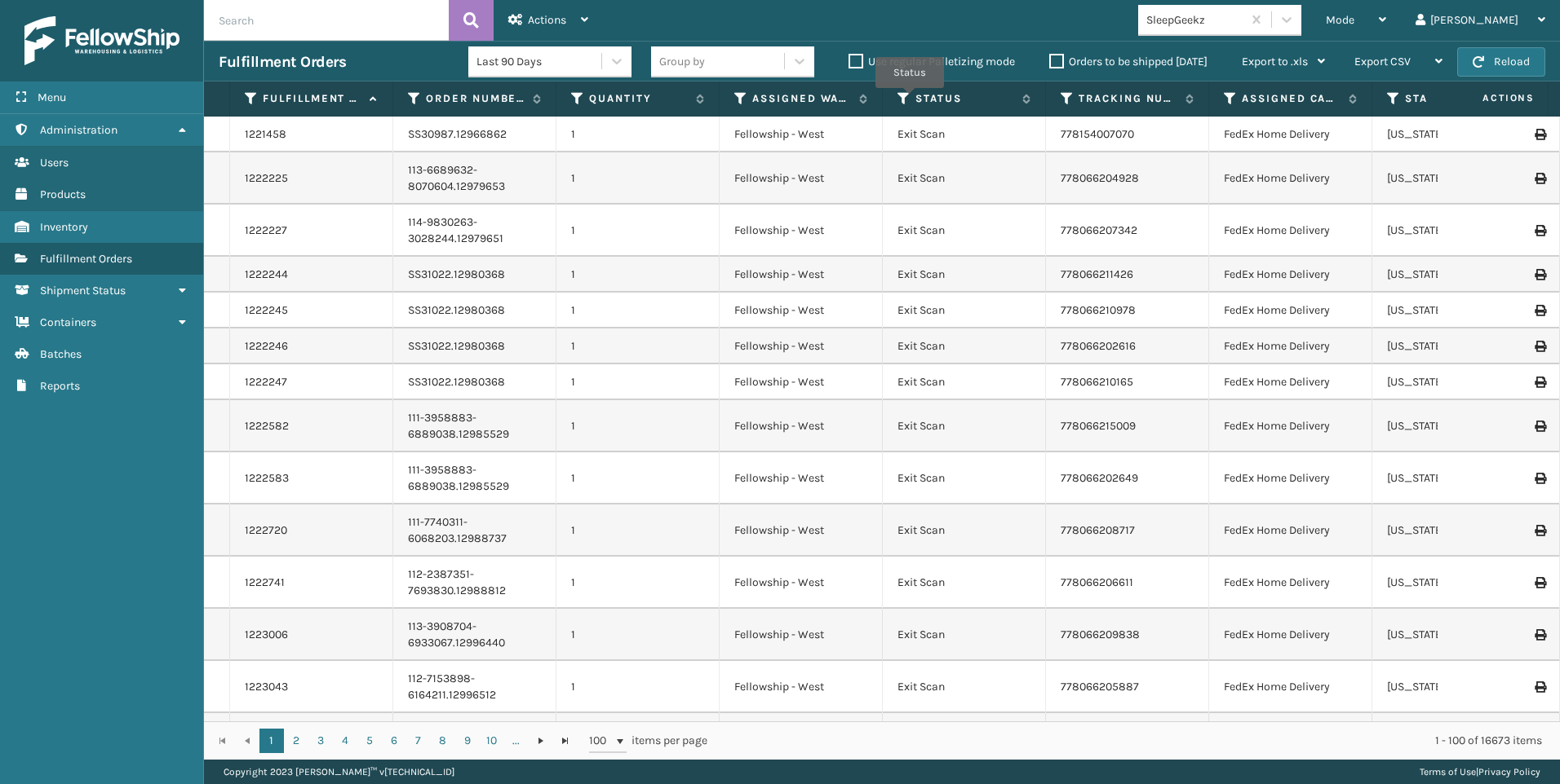
click at [1243, 23] on div "SleepGeekz" at bounding box center [1194, 20] width 97 height 17
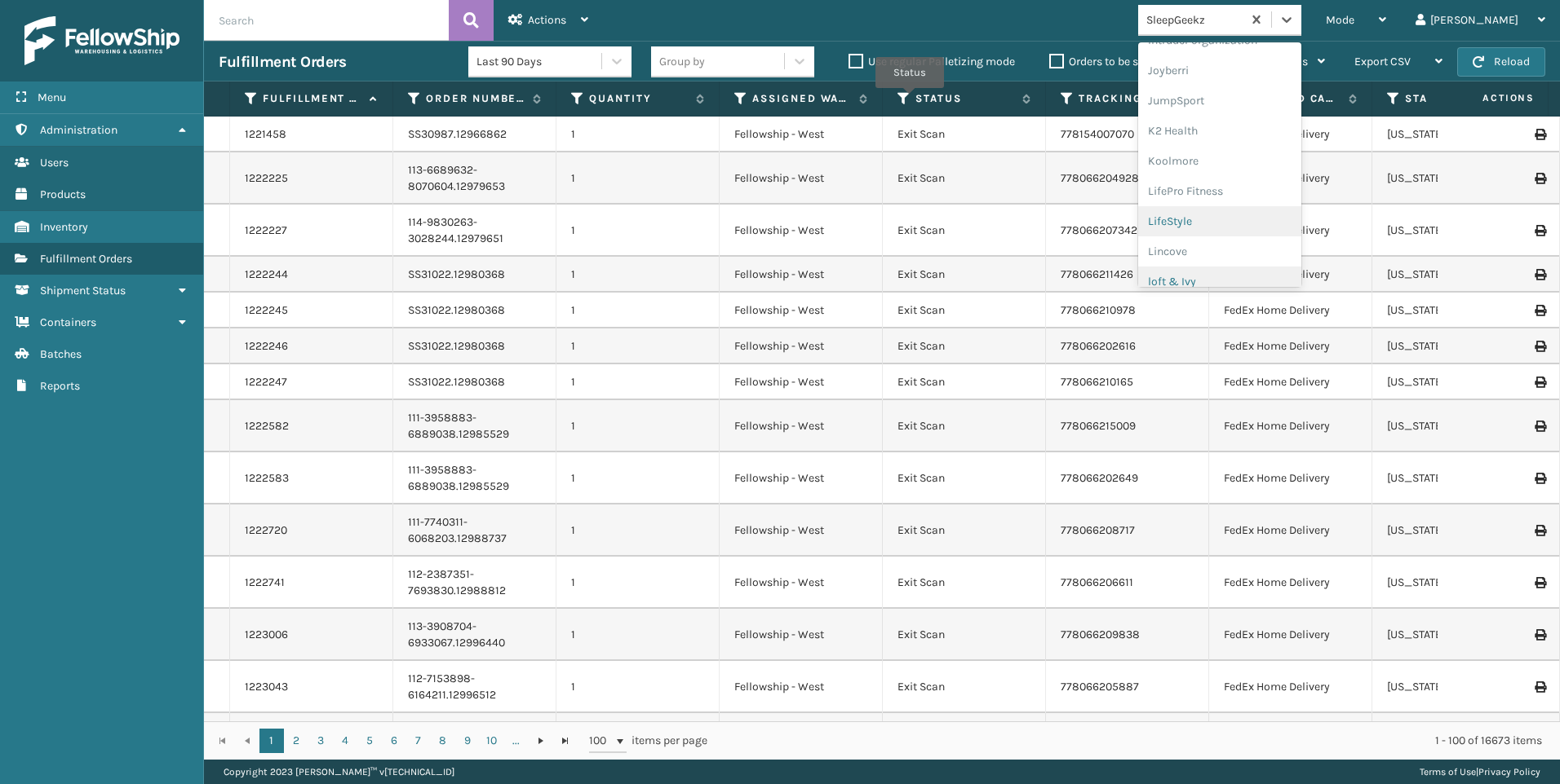
scroll to position [516, 0]
click at [1272, 119] on div "Koolmore" at bounding box center [1220, 117] width 163 height 30
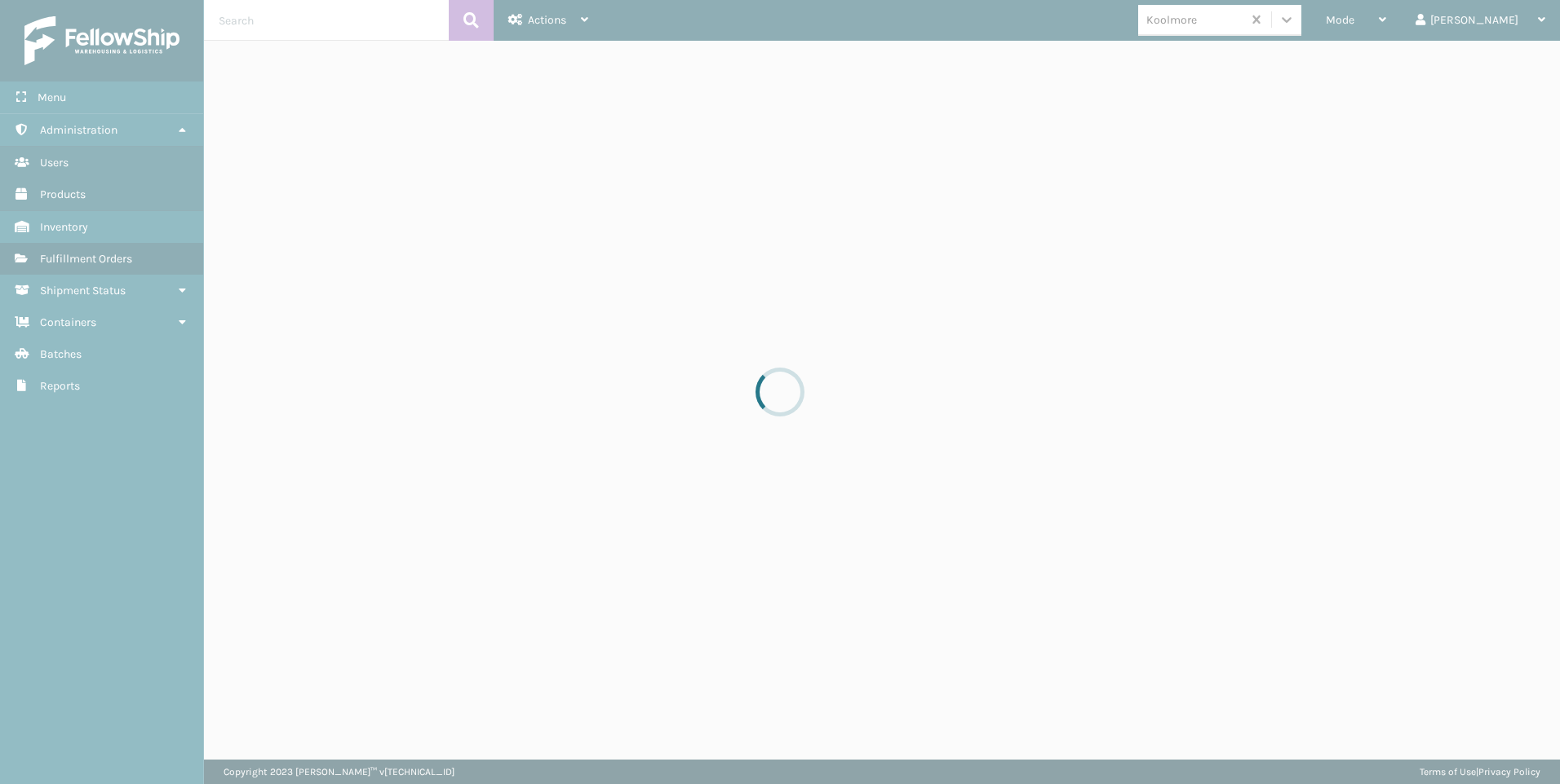
click at [1431, 16] on div at bounding box center [780, 392] width 1560 height 784
click at [1431, 18] on div at bounding box center [780, 392] width 1560 height 784
click at [1428, 20] on div at bounding box center [780, 392] width 1560 height 784
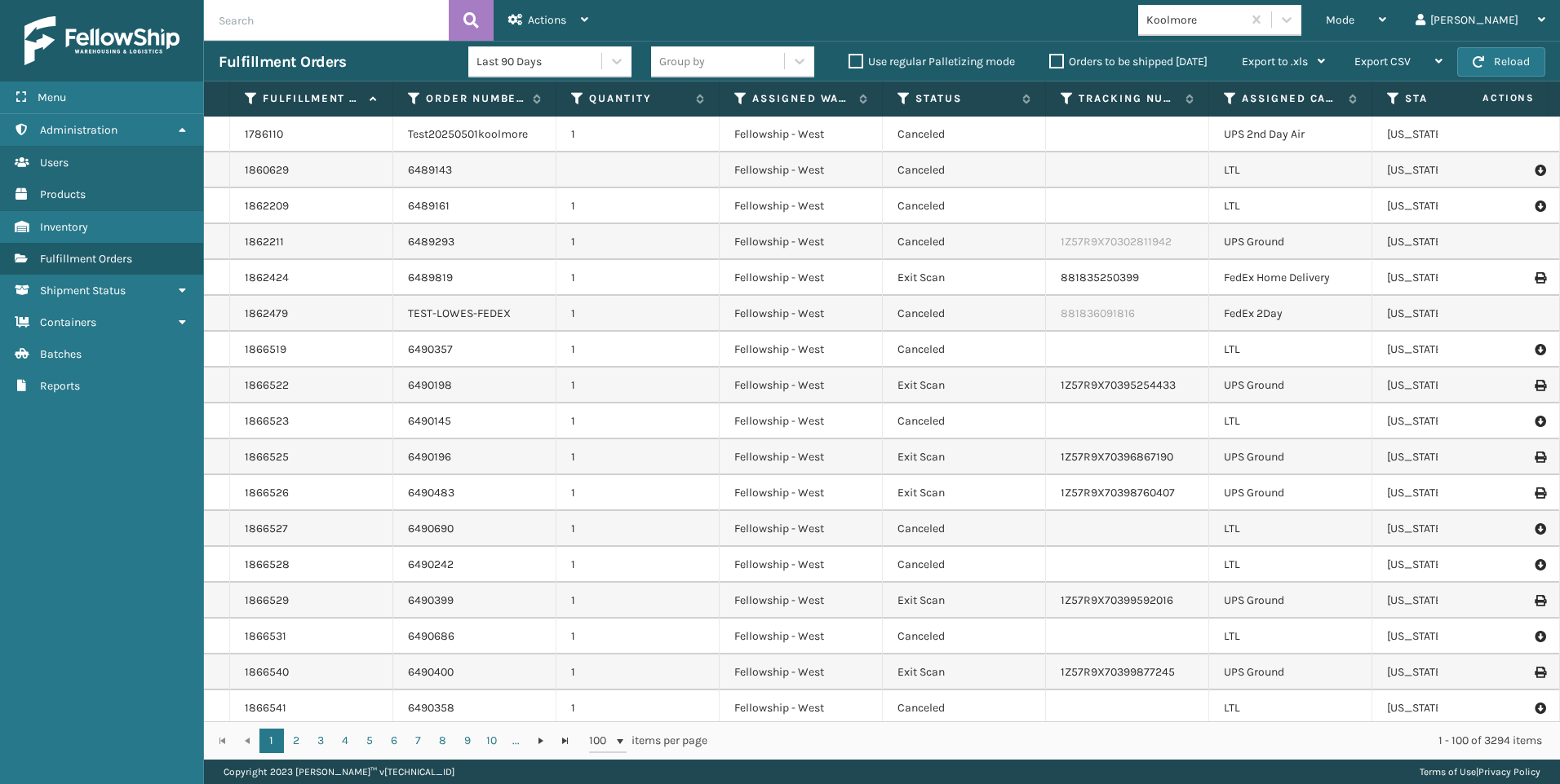
click at [1386, 20] on div "Mode" at bounding box center [1355, 20] width 60 height 41
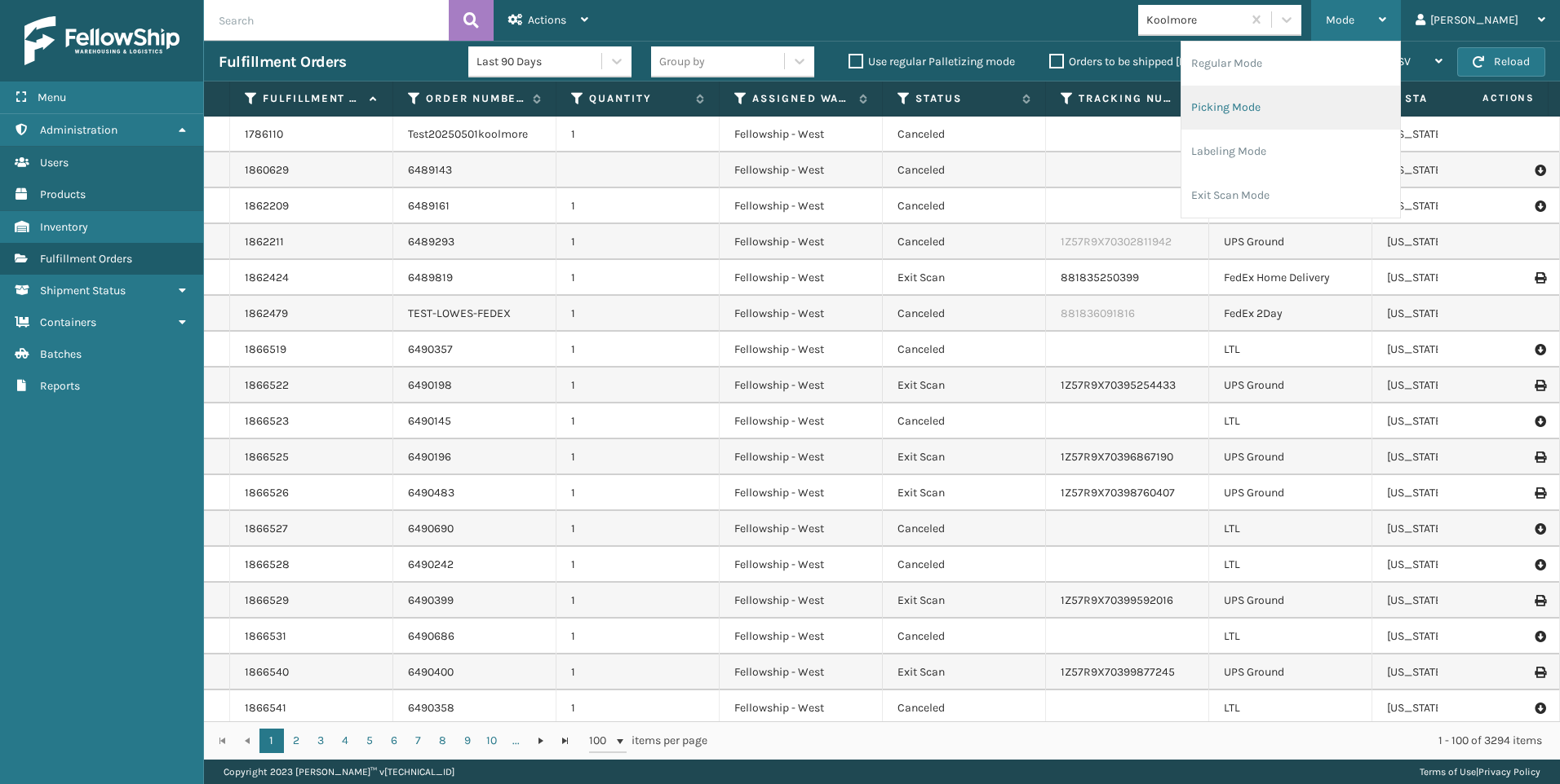
click at [1322, 106] on li "Picking Mode" at bounding box center [1291, 108] width 219 height 44
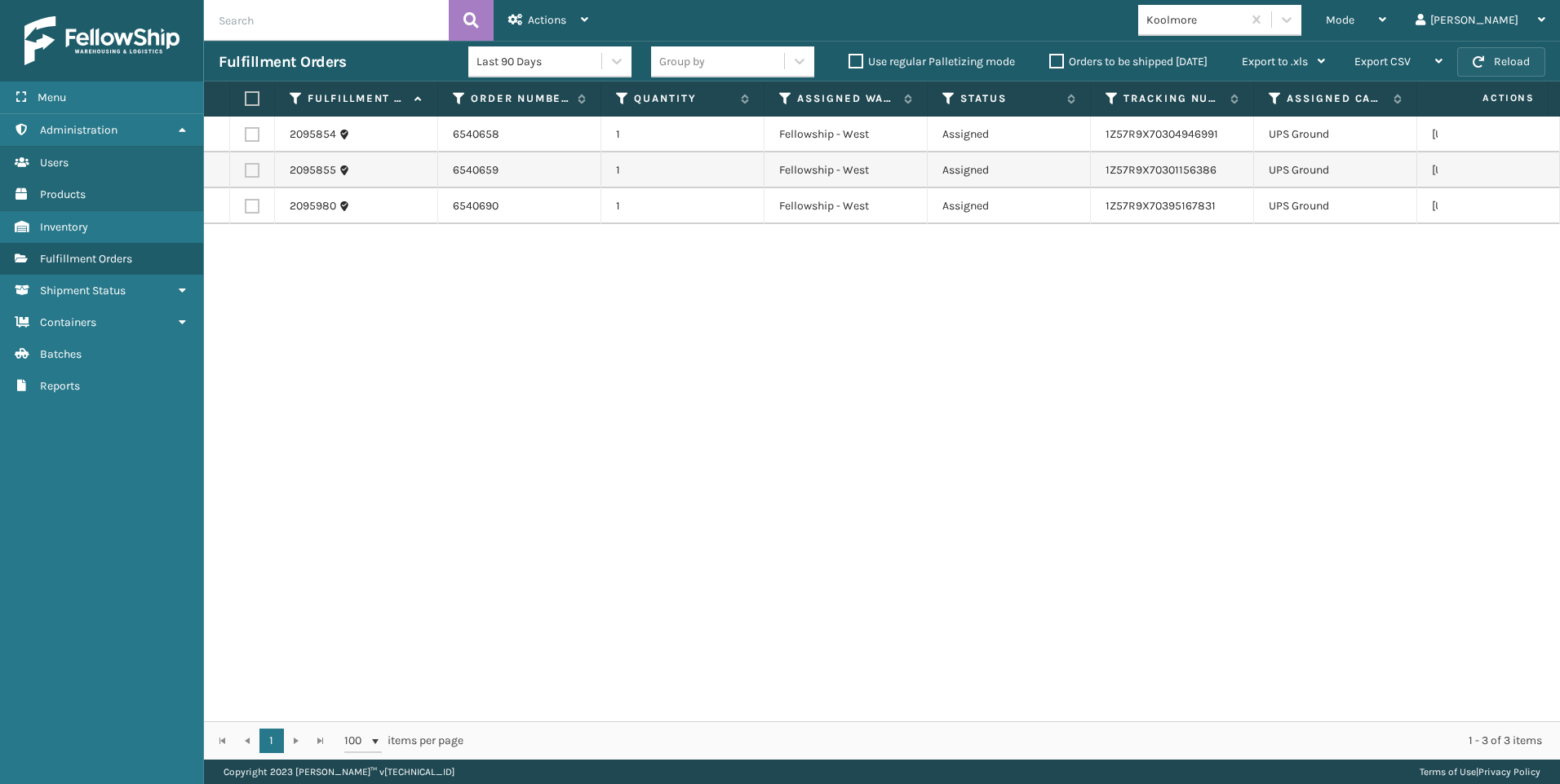
click at [1511, 69] on button "Reload" at bounding box center [1500, 62] width 88 height 30
click at [1365, 447] on div "2095854 6540658 1 Fellowship - West Assigned 1Z57R9X70304946991 [GEOGRAPHIC_DAT…" at bounding box center [882, 418] width 1356 height 605
click at [1409, 380] on div "2095854 6540658 1 Fellowship - West Assigned 1Z57R9X70304946991 [GEOGRAPHIC_DAT…" at bounding box center [882, 418] width 1356 height 605
click at [1363, 269] on div "2095854 6540658 1 Fellowship - West Assigned 1Z57R9X70304946991 [GEOGRAPHIC_DAT…" at bounding box center [882, 418] width 1356 height 605
click at [1483, 58] on span "button" at bounding box center [1477, 62] width 11 height 11
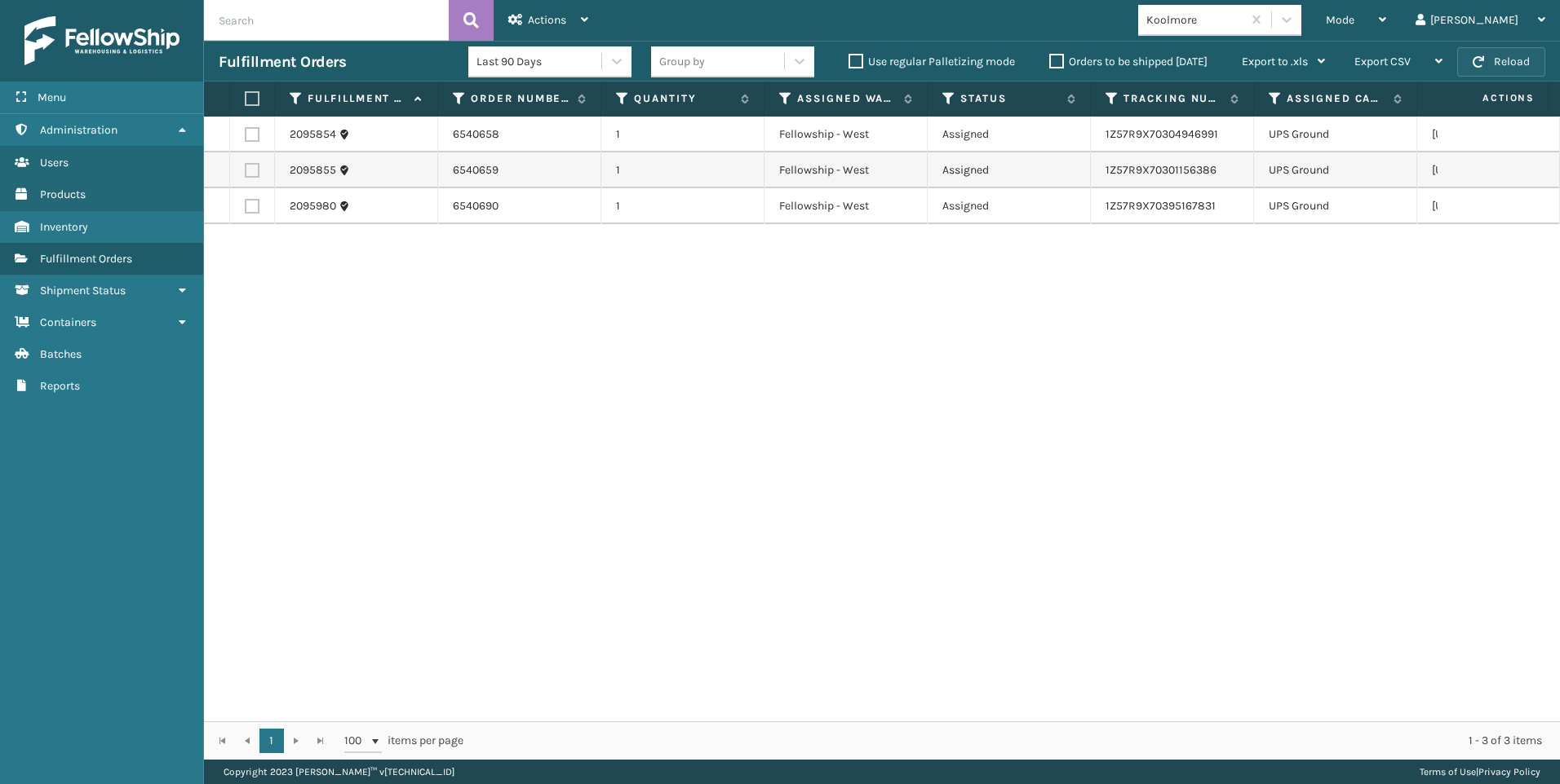
click at [1491, 66] on button "Reload" at bounding box center [1500, 62] width 88 height 30
